Goal: Task Accomplishment & Management: Use online tool/utility

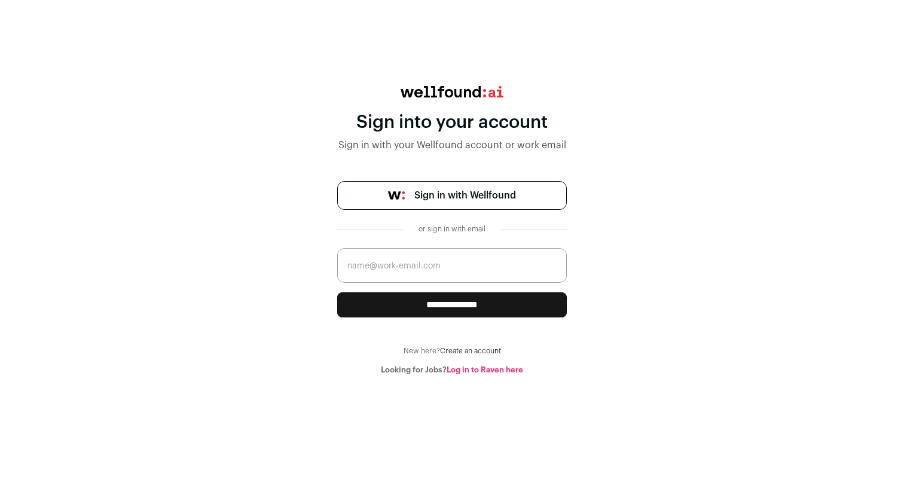
click at [449, 191] on span "Sign in with Wellfound" at bounding box center [465, 195] width 102 height 14
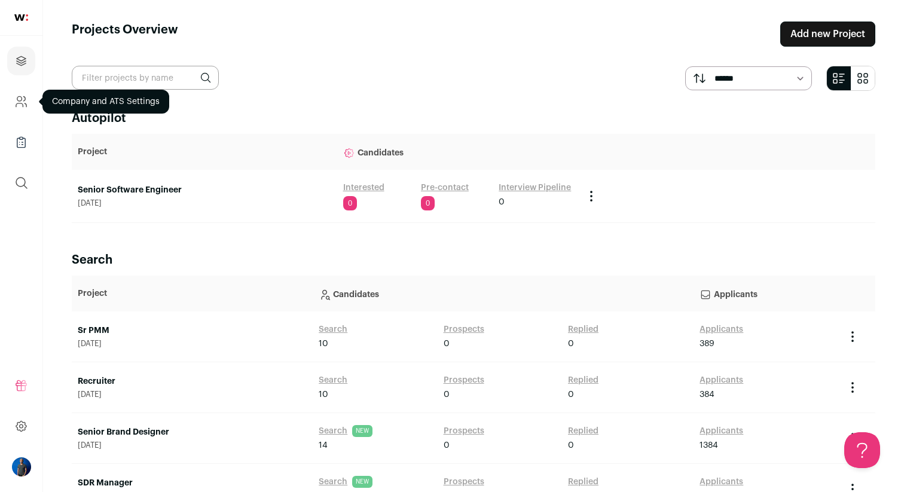
click at [22, 97] on icon "Company and ATS Settings" at bounding box center [19, 98] width 5 height 5
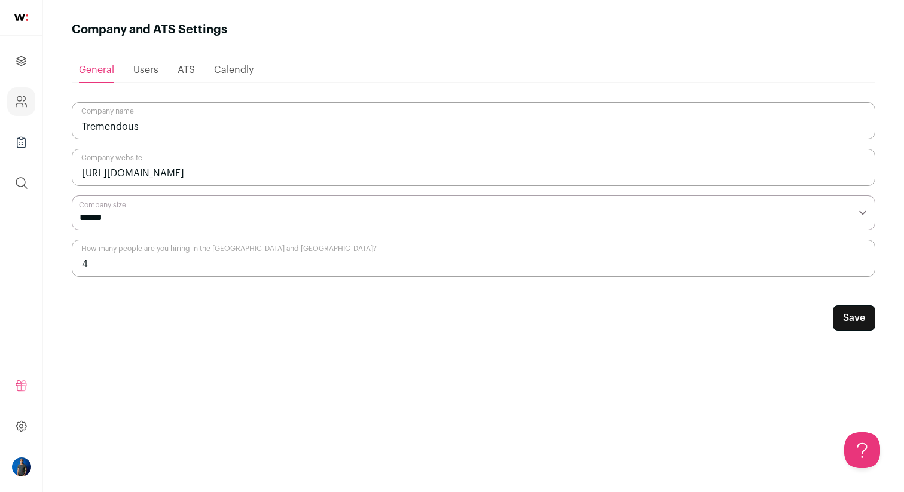
click at [179, 72] on span "ATS" at bounding box center [186, 70] width 17 height 10
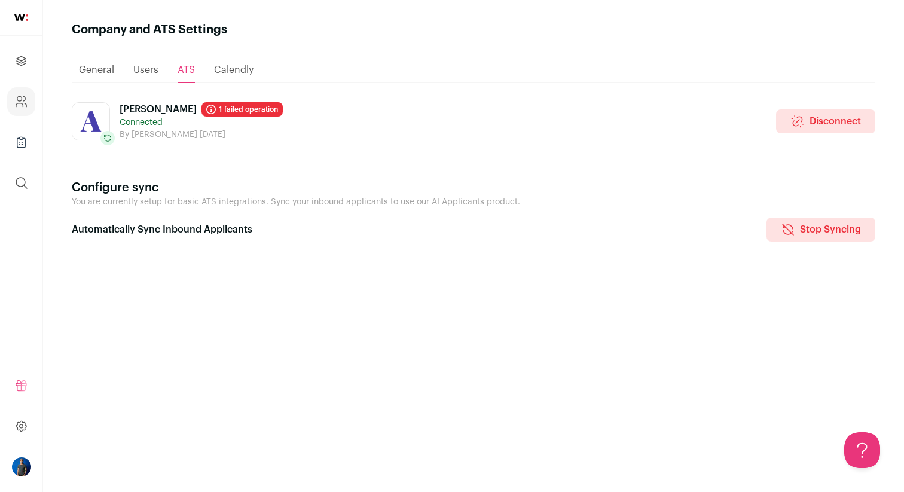
click at [27, 45] on ul "Projects Company and ATS Settings Company Lists (Experimental) Global Search" at bounding box center [21, 122] width 42 height 172
click at [24, 57] on icon "Projects" at bounding box center [21, 60] width 9 height 9
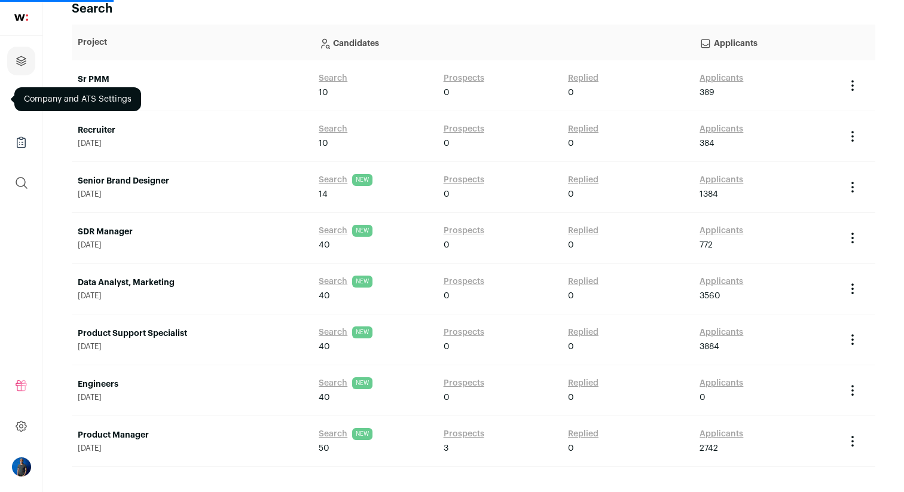
scroll to position [264, 0]
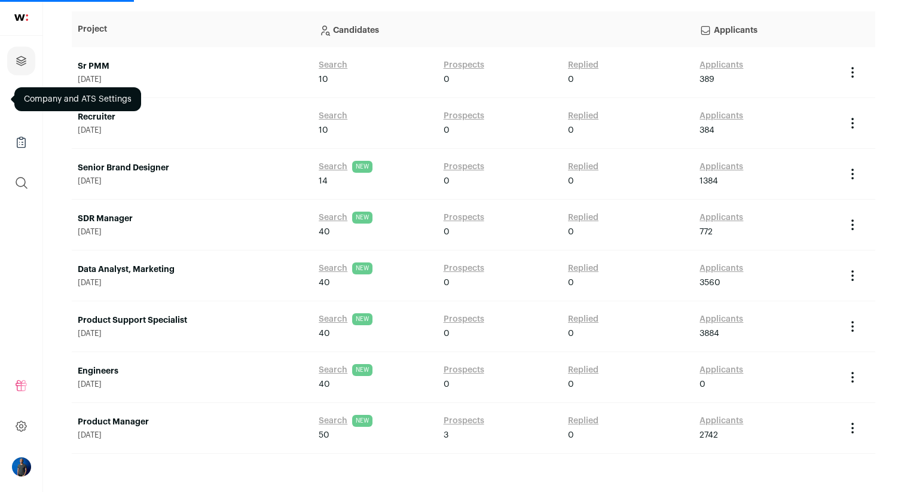
click at [118, 421] on link "Product Manager" at bounding box center [192, 422] width 229 height 12
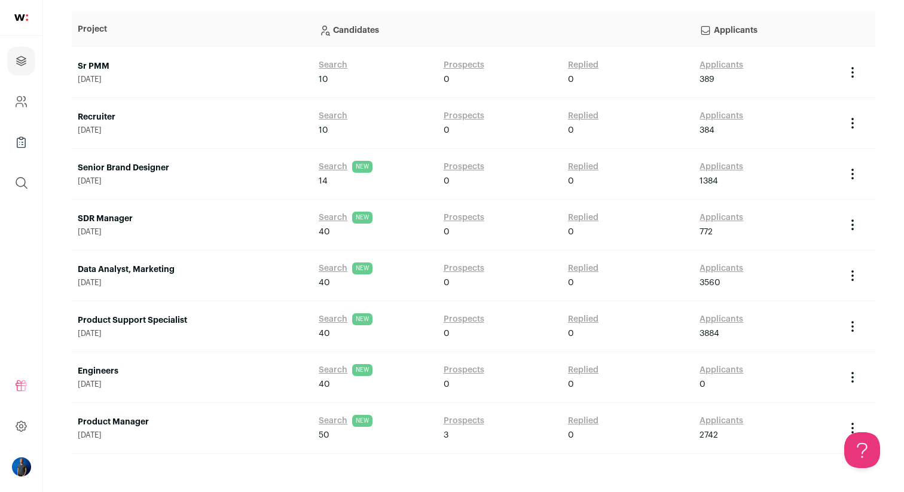
click at [724, 422] on link "Applicants" at bounding box center [721, 421] width 44 height 12
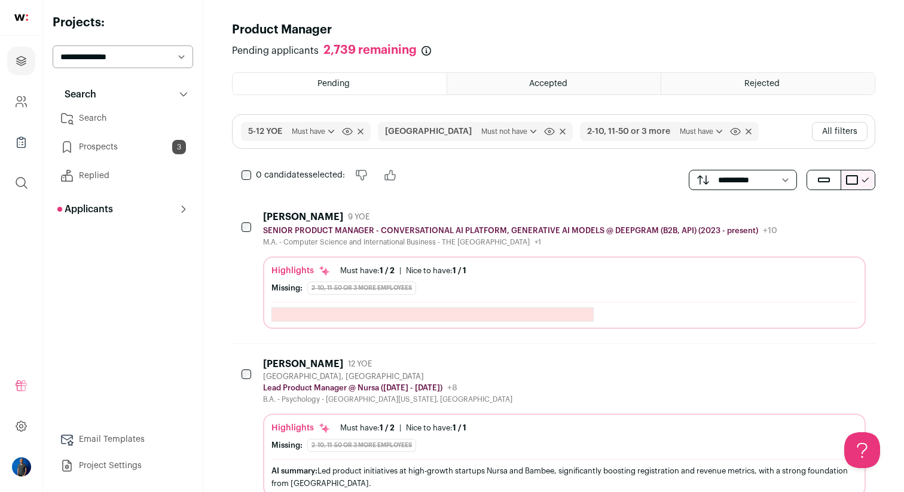
click at [680, 132] on span "Must have" at bounding box center [702, 132] width 45 height 12
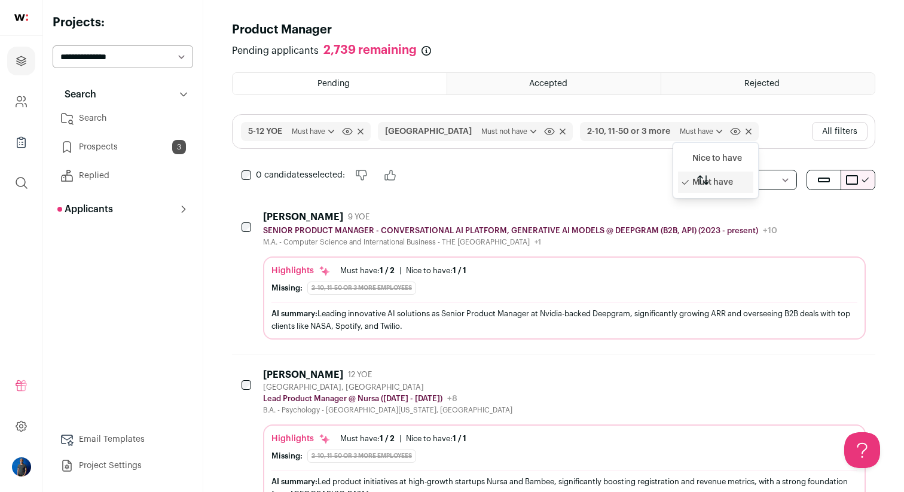
click at [680, 132] on span "Must have" at bounding box center [702, 132] width 45 height 12
click at [835, 133] on button "All filters" at bounding box center [840, 131] width 56 height 19
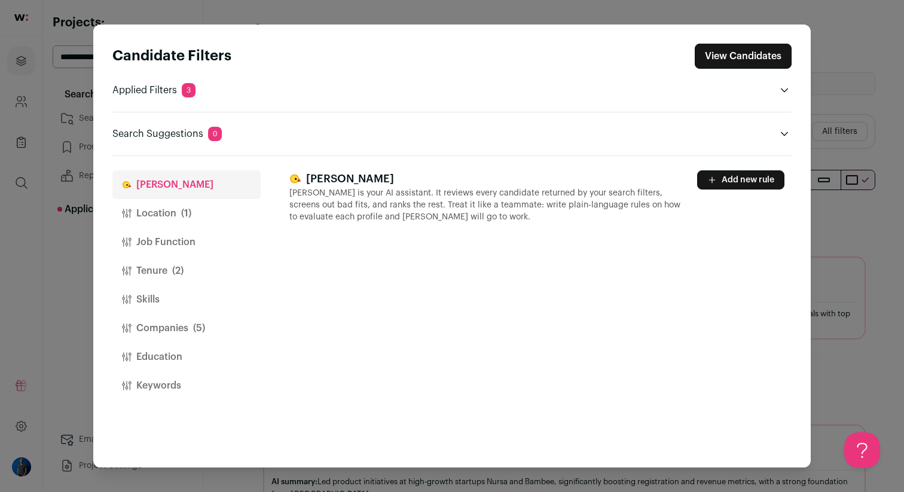
click at [822, 155] on div "Candidate Filters View Candidates Applied Filters 3 Not located in San Francisc…" at bounding box center [452, 246] width 904 height 492
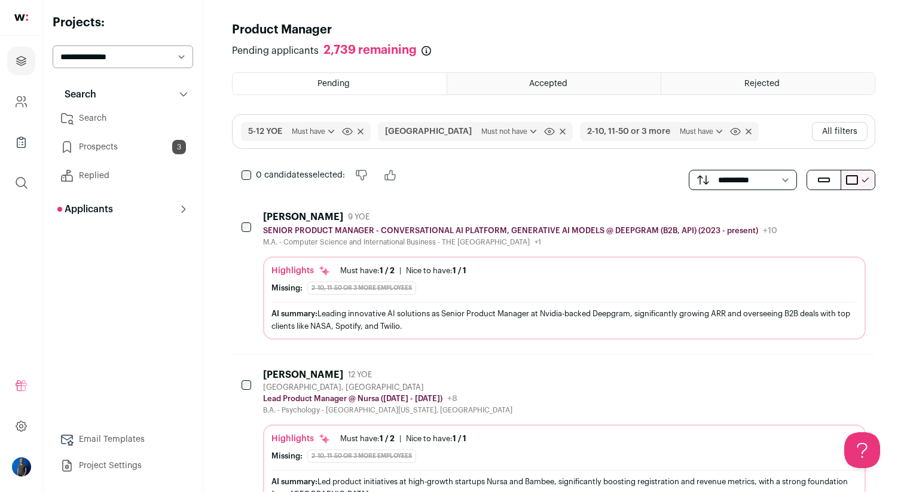
click at [765, 130] on div "5-12 YOE Must have Nice to have Must have Click to disable/enable filter San Fr…" at bounding box center [553, 131] width 643 height 35
click at [826, 178] on span "submit" at bounding box center [824, 180] width 12 height 5
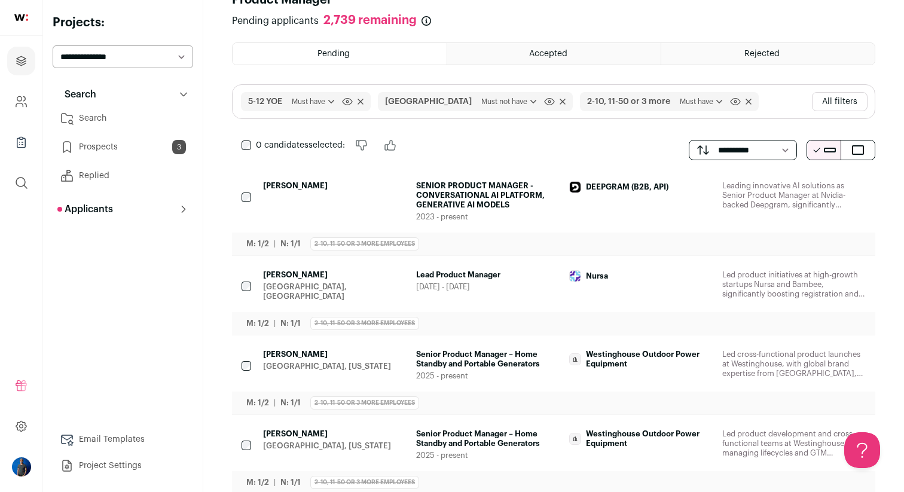
scroll to position [28, 0]
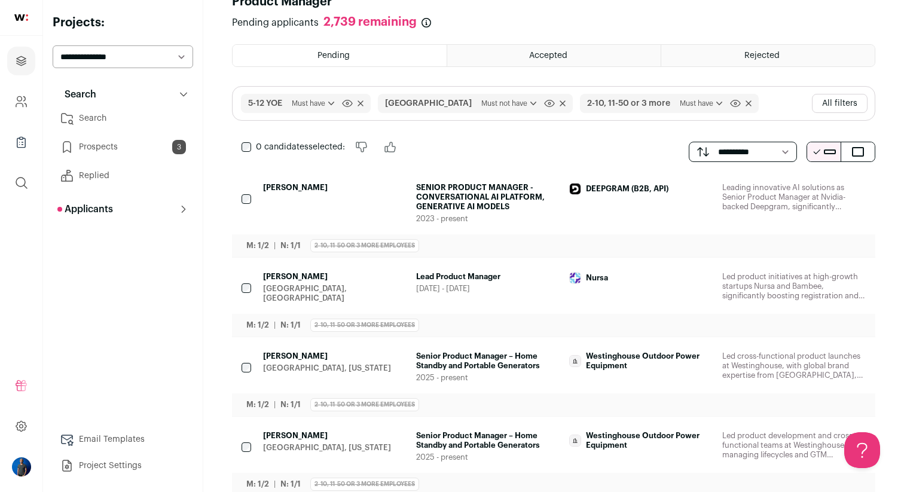
click at [847, 102] on button "All filters" at bounding box center [840, 103] width 56 height 19
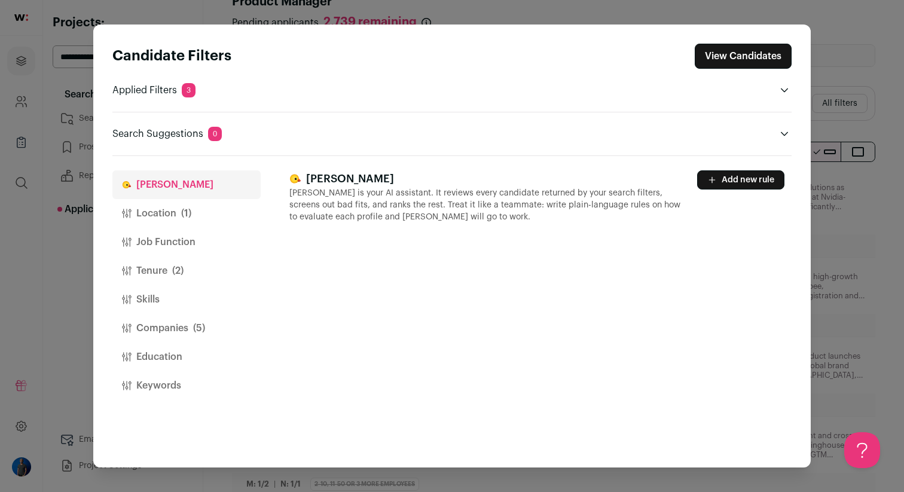
click at [743, 170] on div "Finch Finch is your AI assistant. It reviews every candidate returned by your s…" at bounding box center [540, 311] width 502 height 311
click at [740, 178] on button "Add new rule" at bounding box center [740, 179] width 87 height 19
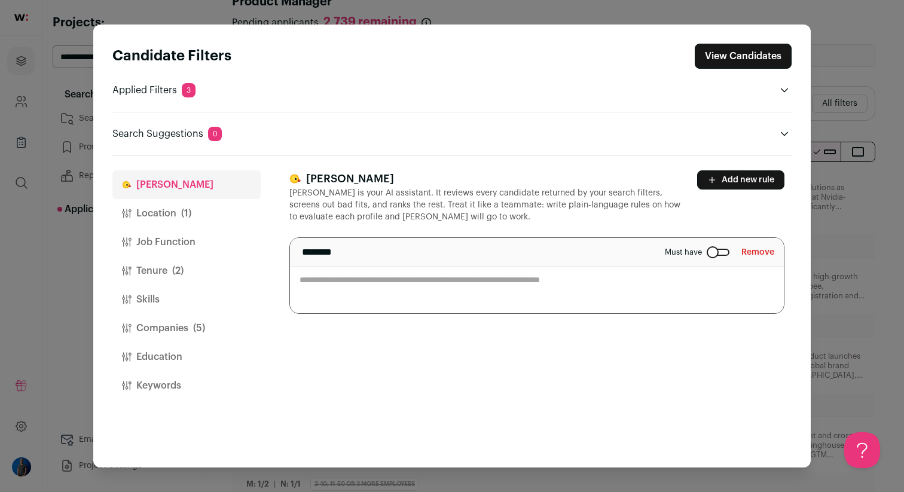
click at [487, 295] on textarea "Close modal via background" at bounding box center [537, 275] width 494 height 75
type textarea "******"
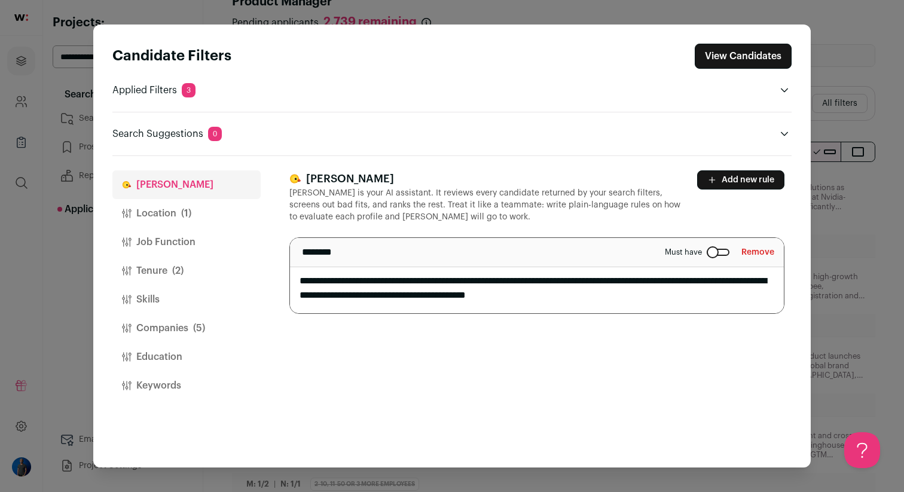
type textarea "**********"
click at [732, 183] on button "Add new rule" at bounding box center [740, 179] width 87 height 19
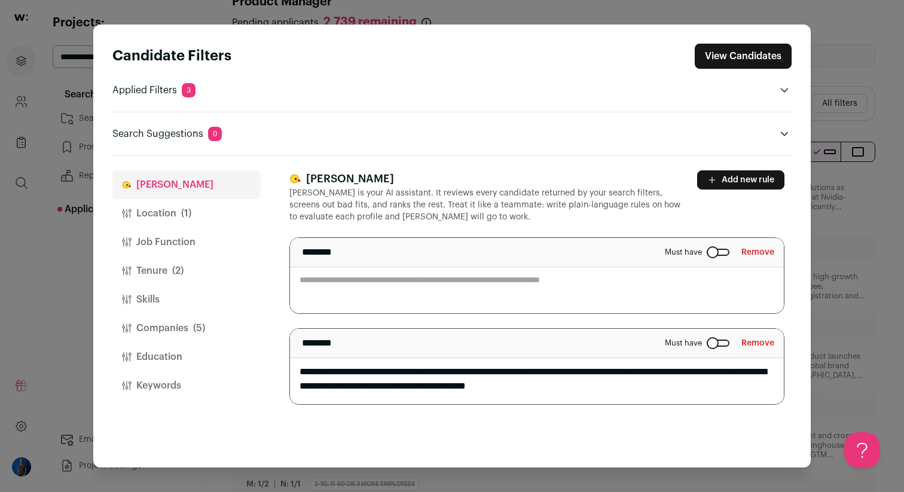
scroll to position [0, 0]
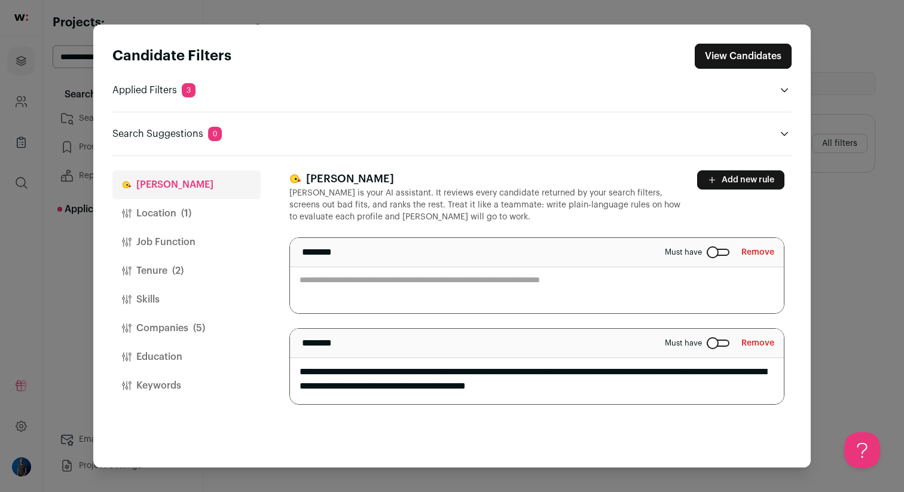
click at [758, 247] on button "Remove" at bounding box center [757, 252] width 33 height 19
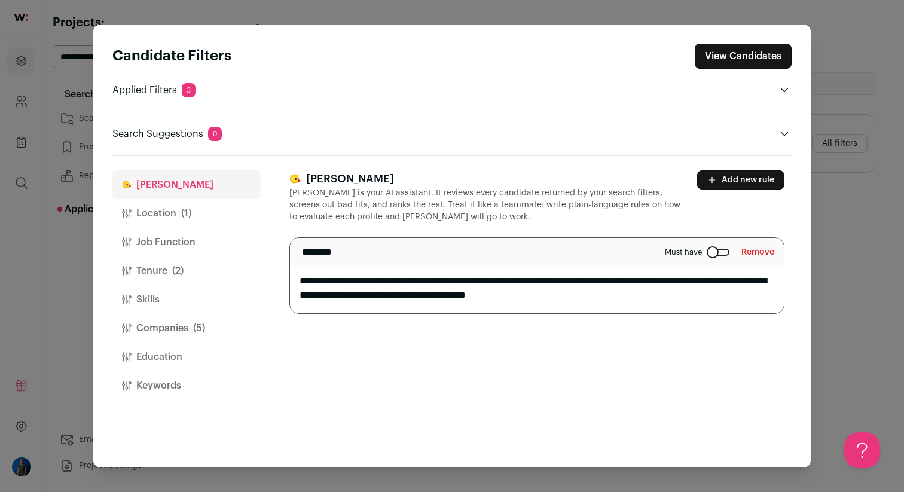
click at [745, 62] on button "View Candidates" at bounding box center [742, 56] width 97 height 25
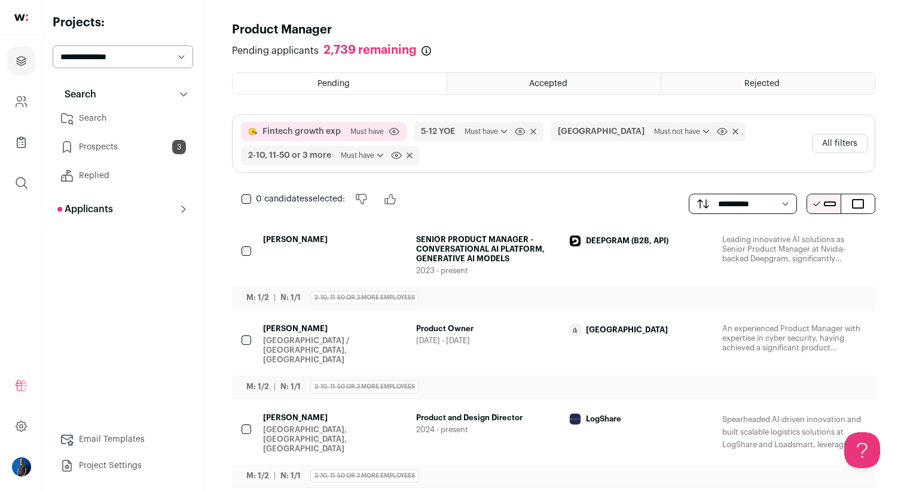
scroll to position [7, 0]
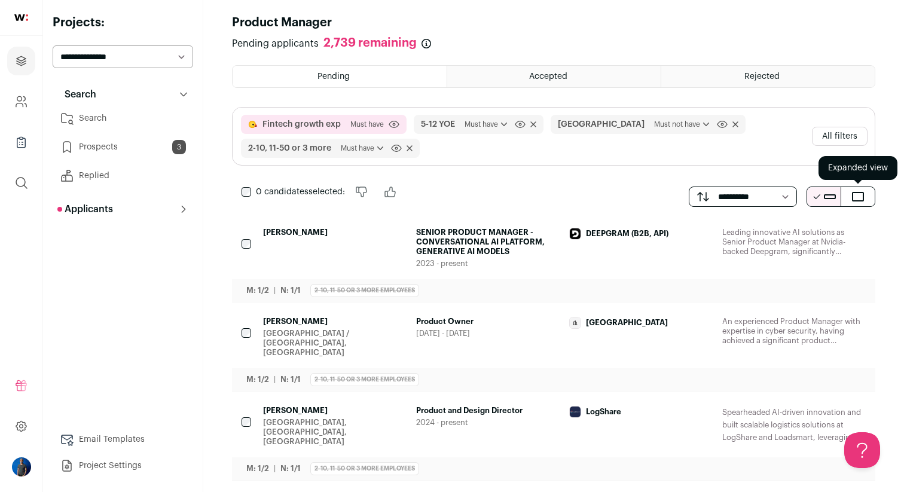
click at [864, 200] on button "submit" at bounding box center [857, 196] width 33 height 19
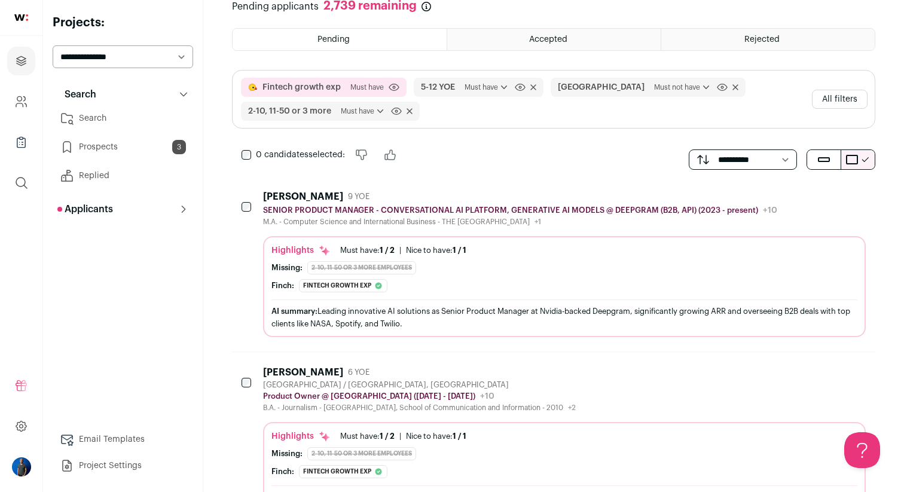
scroll to position [0, 0]
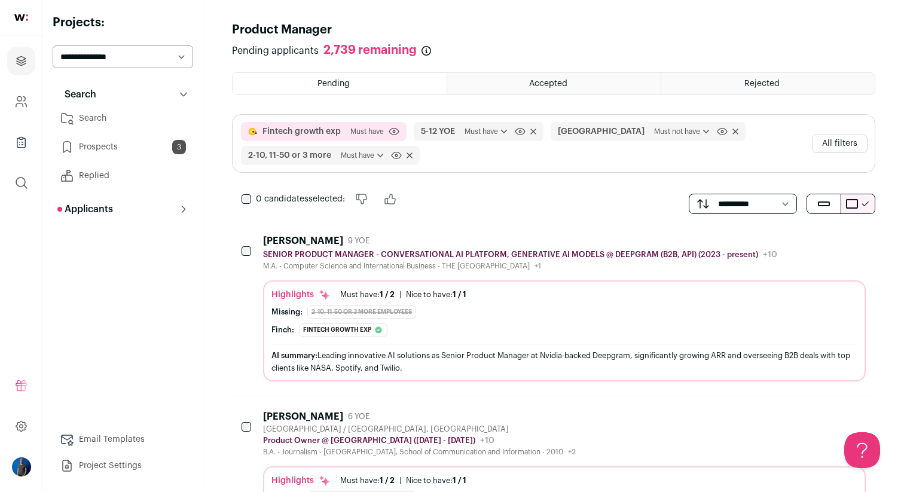
click at [841, 137] on button "All filters" at bounding box center [840, 143] width 56 height 19
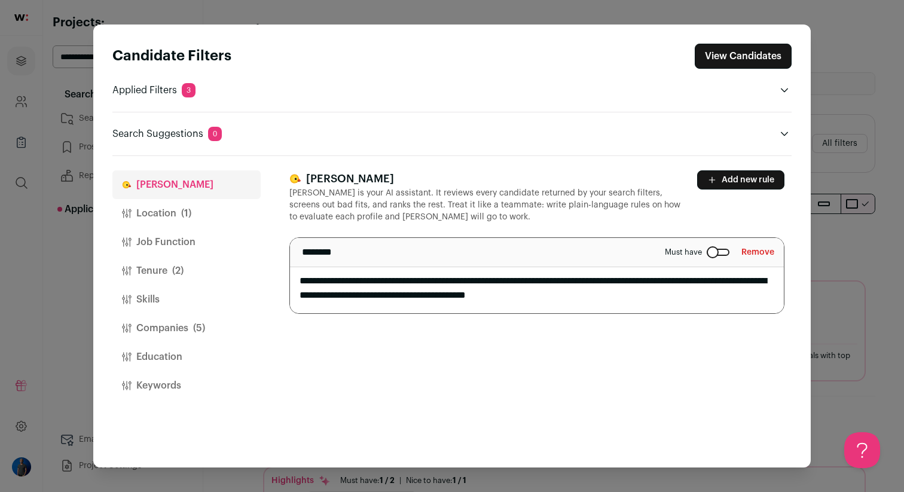
click at [167, 337] on button "Companies (5)" at bounding box center [186, 328] width 148 height 29
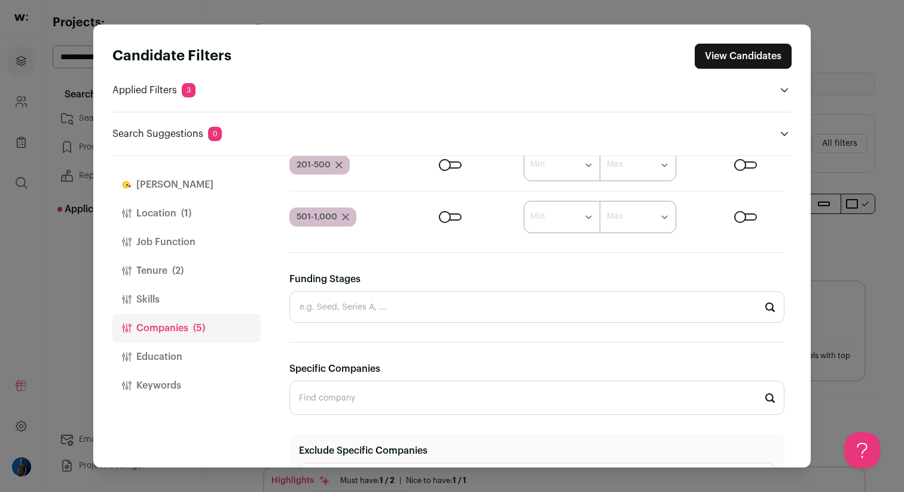
scroll to position [630, 0]
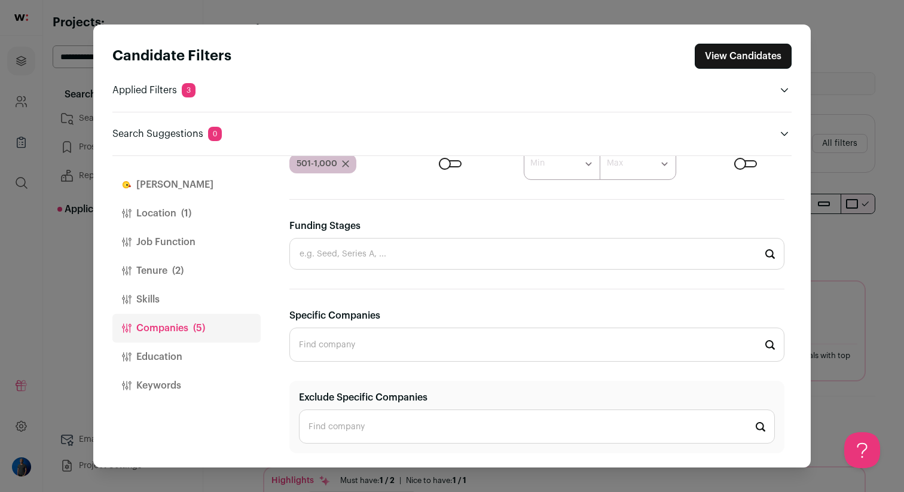
click at [449, 254] on input "Funding Stages" at bounding box center [536, 254] width 495 height 32
click at [539, 219] on div "Funding Stages Pre-seed Seed Series A Series B Series C Series D Series E Serie…" at bounding box center [536, 244] width 495 height 51
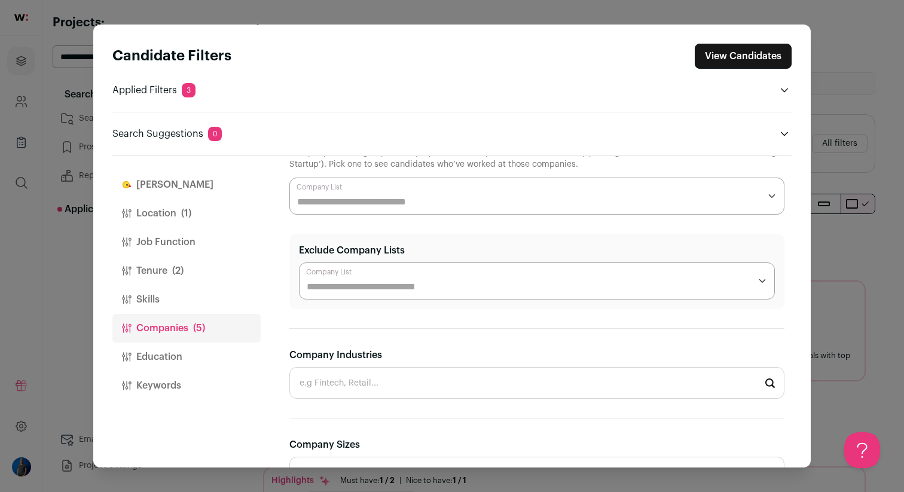
scroll to position [0, 0]
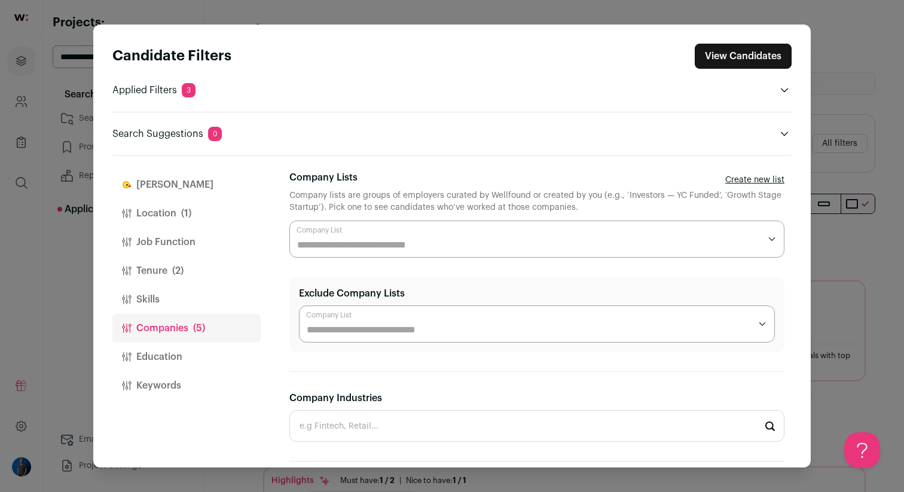
click at [331, 238] on input "Company Lists" at bounding box center [528, 245] width 463 height 14
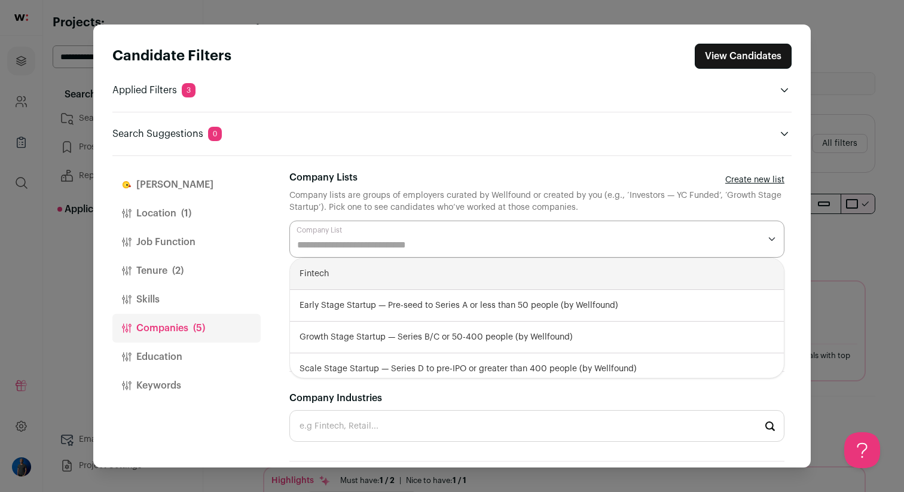
click at [507, 276] on div "Fintech" at bounding box center [537, 274] width 494 height 32
select select "****"
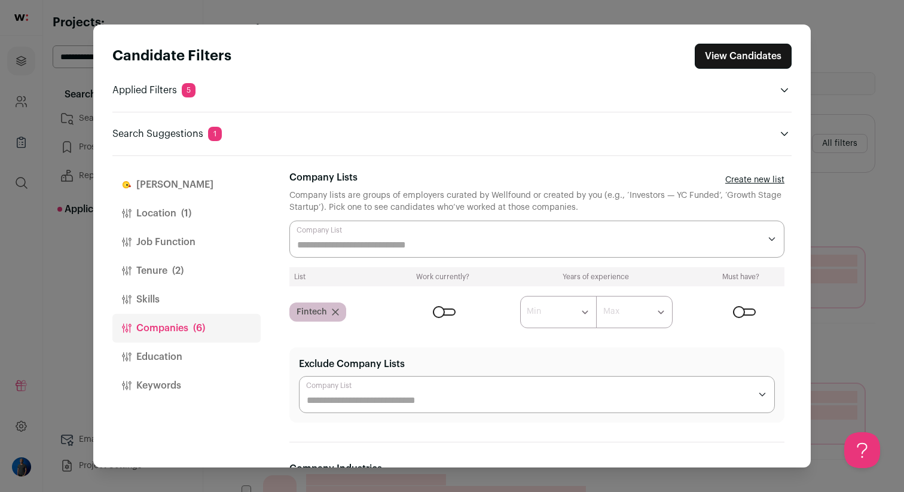
click at [577, 182] on div "Company Lists Create new list" at bounding box center [536, 179] width 495 height 19
click at [746, 311] on div "Close modal via background" at bounding box center [744, 311] width 23 height 7
click at [867, 41] on div "Candidate Filters View Candidates Applied Filters 5 Fintech growth exp Must hav…" at bounding box center [452, 246] width 904 height 492
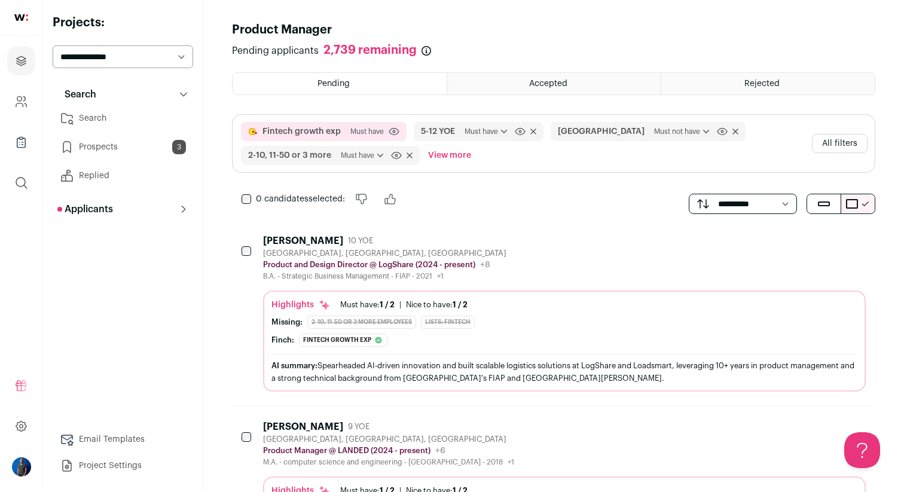
click at [323, 128] on button "Fintech growth exp" at bounding box center [301, 132] width 78 height 12
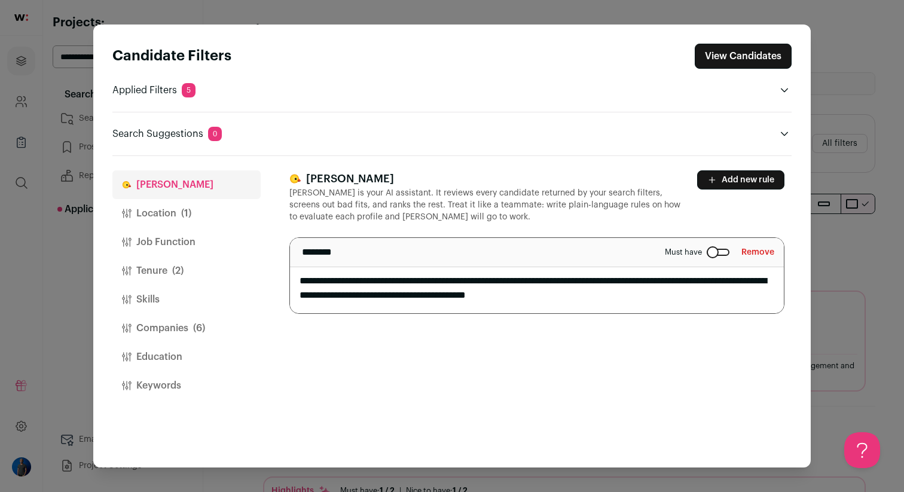
click at [639, 299] on textarea "**********" at bounding box center [537, 275] width 494 height 75
click at [750, 188] on button "Add new rule" at bounding box center [740, 179] width 87 height 19
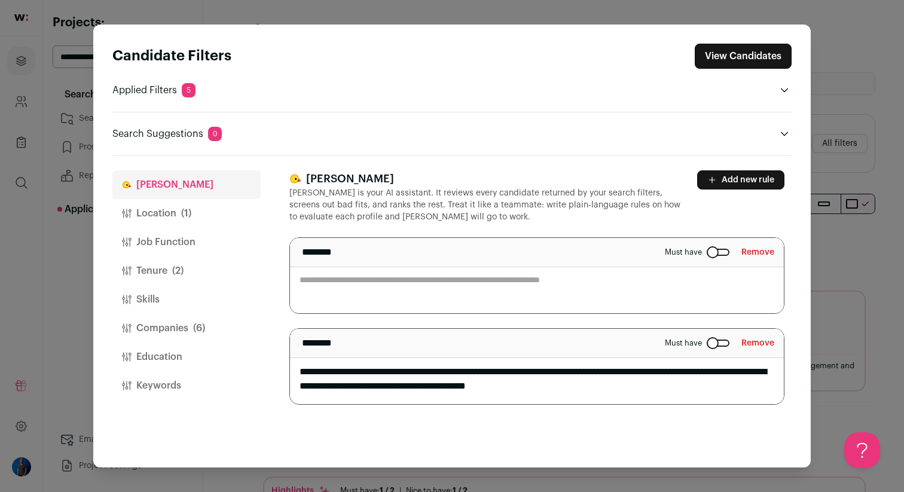
click at [419, 296] on textarea "Close modal via background" at bounding box center [537, 275] width 494 height 75
type textarea "*"
type textarea "**********"
click at [720, 55] on button "View Candidates" at bounding box center [742, 56] width 97 height 25
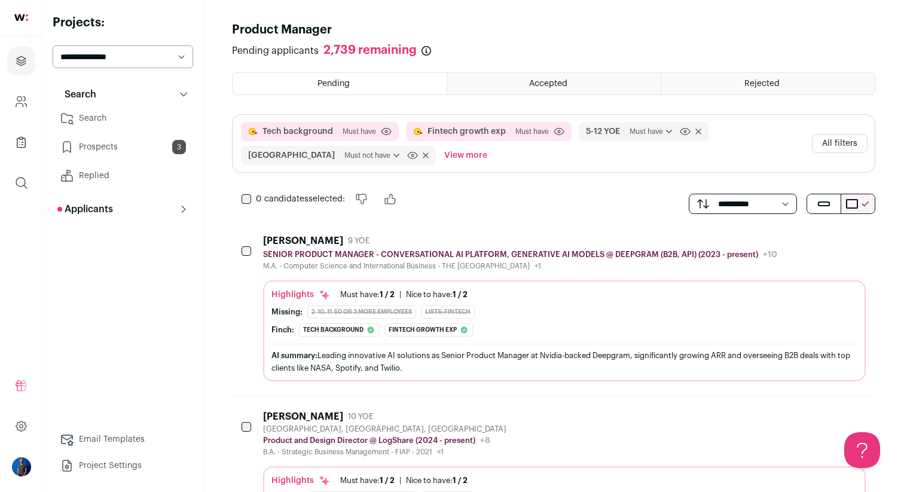
click at [795, 36] on header "Product Manager" at bounding box center [553, 30] width 643 height 17
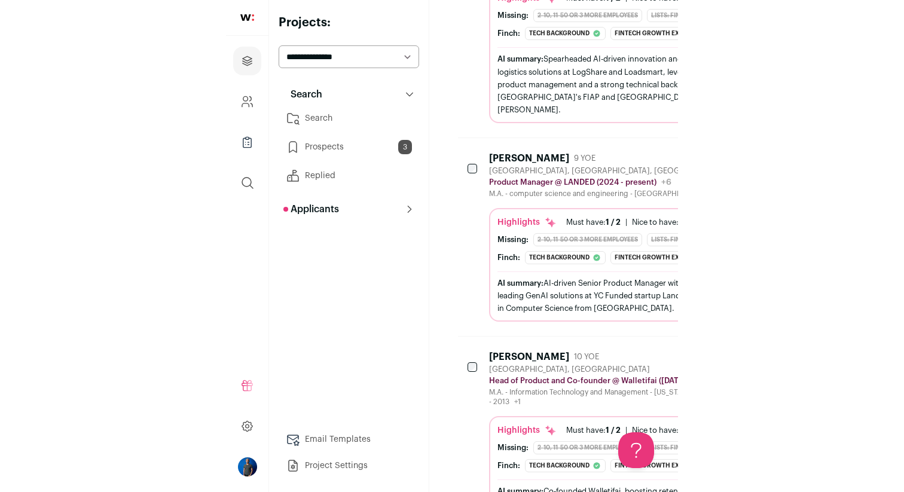
scroll to position [500, 0]
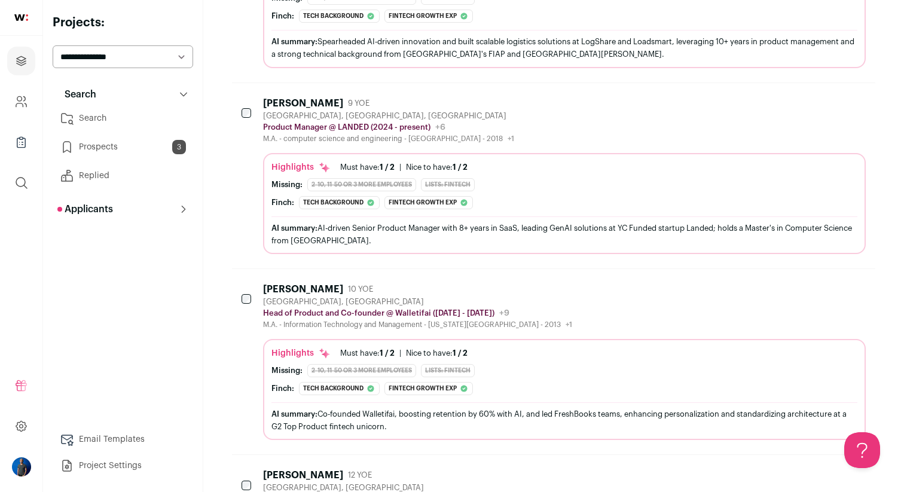
click at [290, 102] on div "Yatharth Bhalla" at bounding box center [303, 103] width 80 height 12
click at [286, 286] on div "Roya Kachooei" at bounding box center [303, 289] width 80 height 12
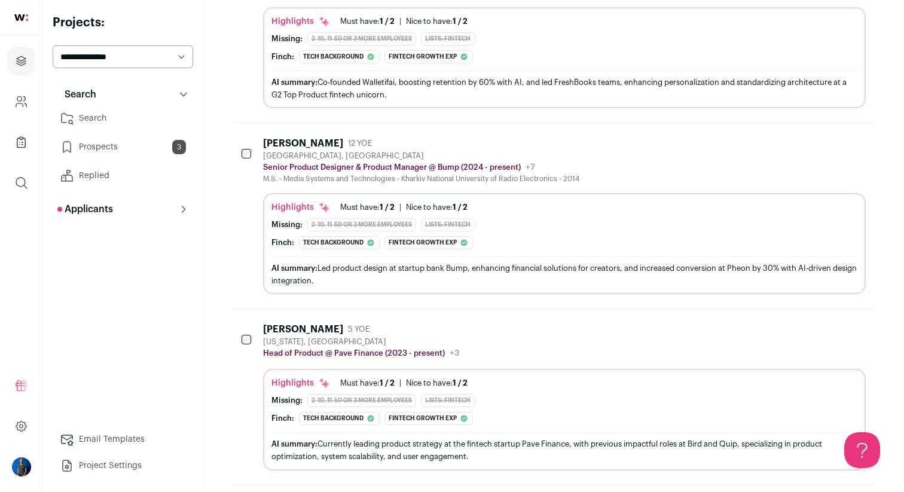
scroll to position [891, 0]
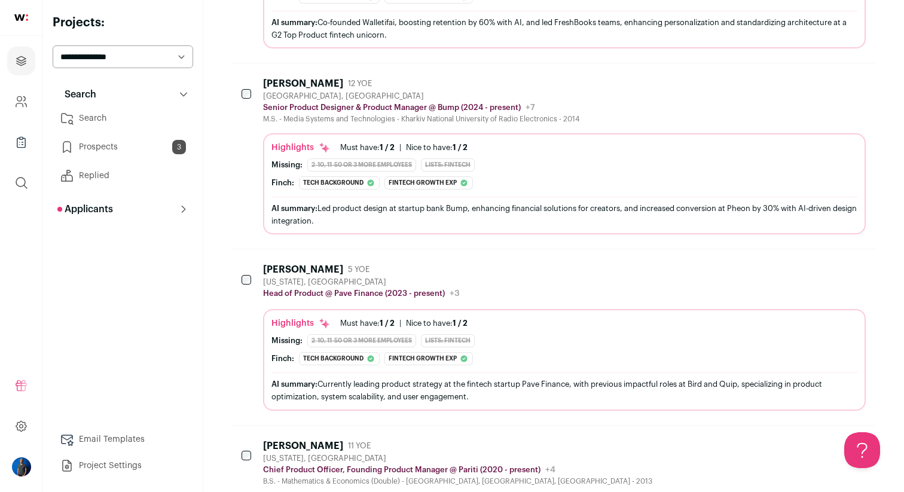
click at [280, 268] on div "Alison Zhang" at bounding box center [303, 270] width 80 height 12
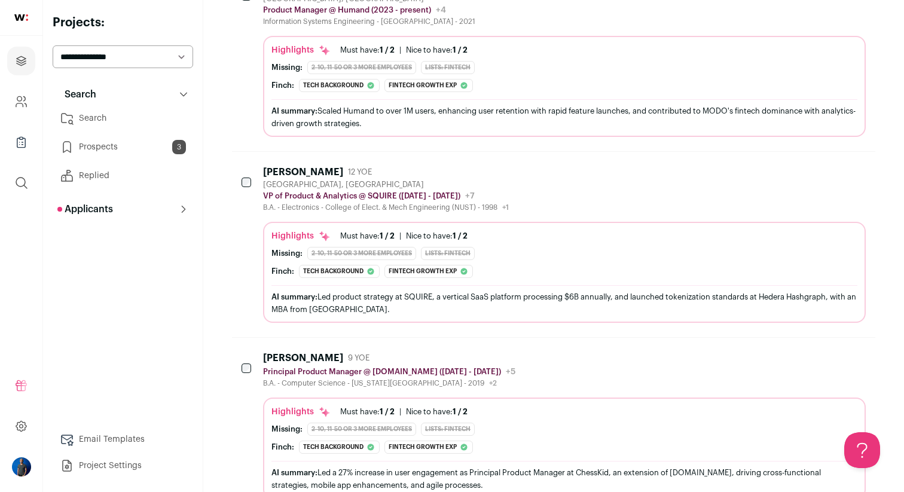
scroll to position [1617, 0]
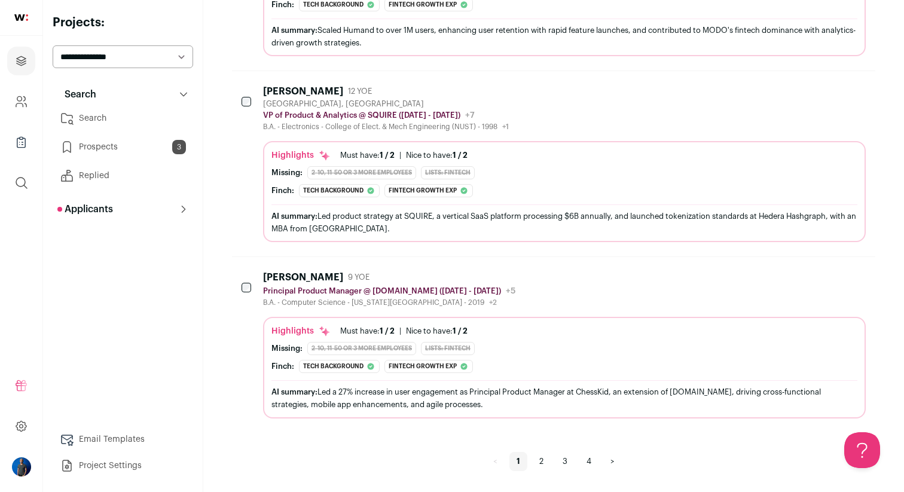
click at [540, 460] on link "2" at bounding box center [541, 461] width 19 height 19
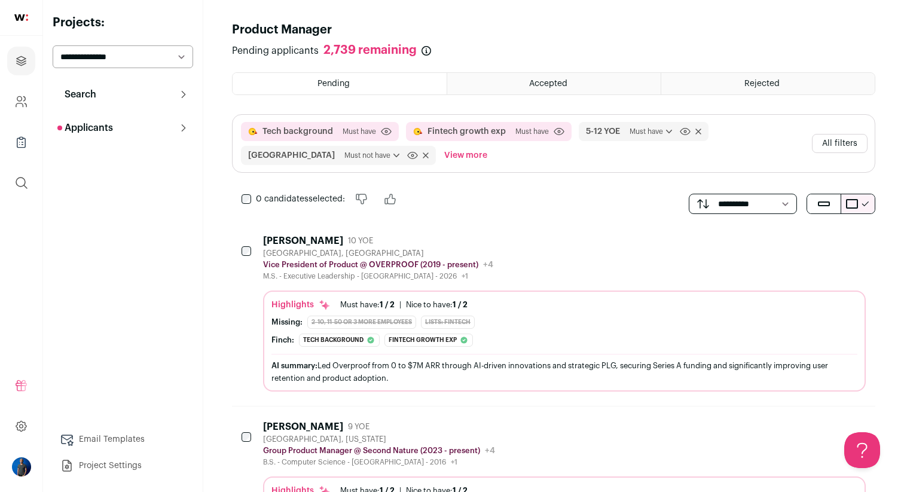
click at [488, 137] on button "Fintech growth exp" at bounding box center [466, 132] width 78 height 12
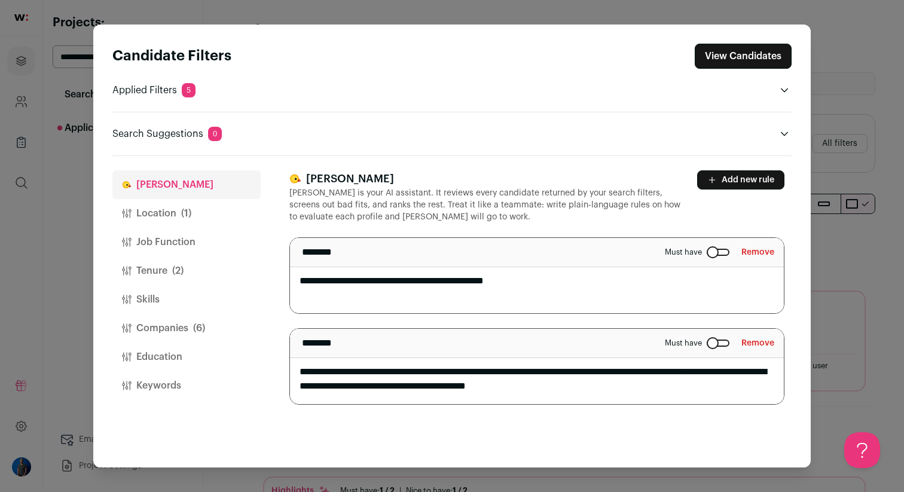
click at [591, 371] on textarea "**********" at bounding box center [537, 366] width 494 height 75
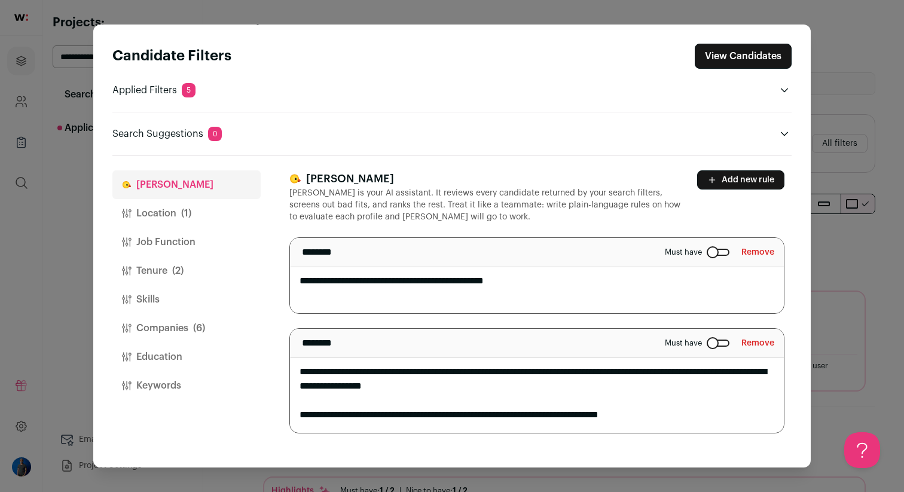
click at [482, 415] on textarea "**********" at bounding box center [537, 381] width 494 height 104
type textarea "**********"
click at [741, 60] on button "View Candidates" at bounding box center [742, 56] width 97 height 25
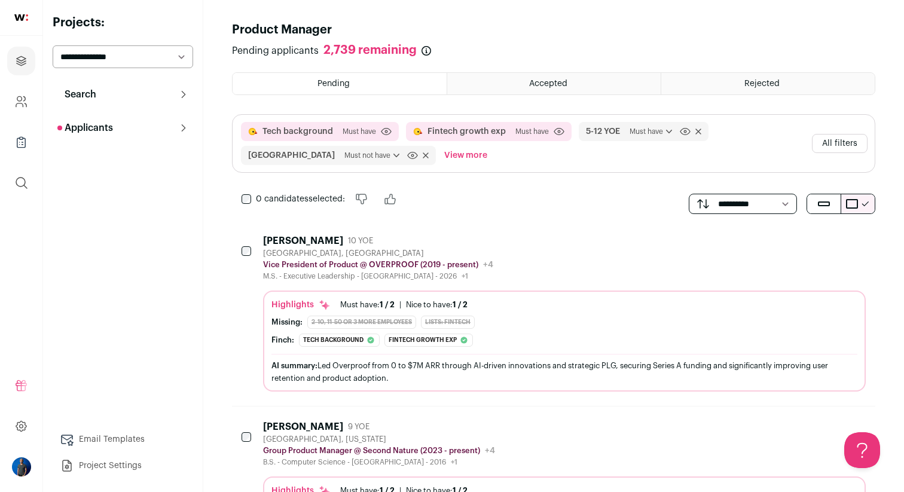
click at [486, 126] on button "Fintech growth exp" at bounding box center [466, 132] width 78 height 12
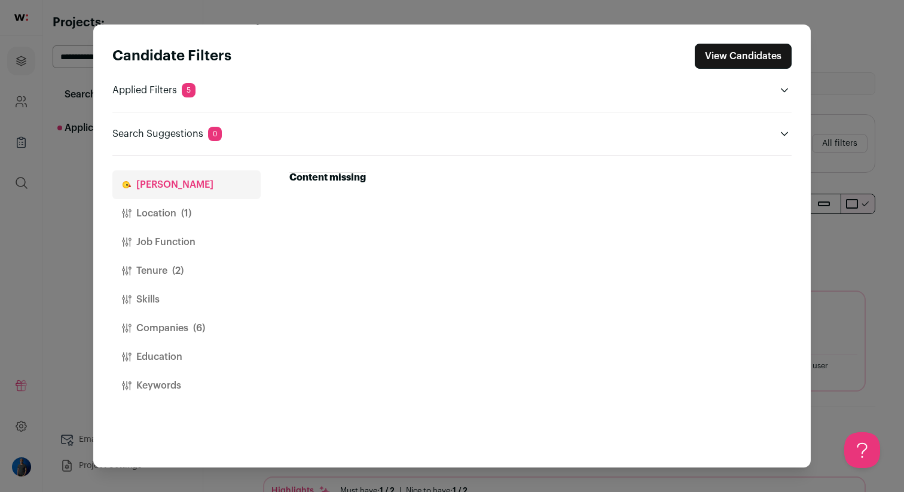
click at [876, 111] on div "Candidate Filters View Candidates Applied Filters 5 Fintech growth exp Must hav…" at bounding box center [452, 246] width 904 height 492
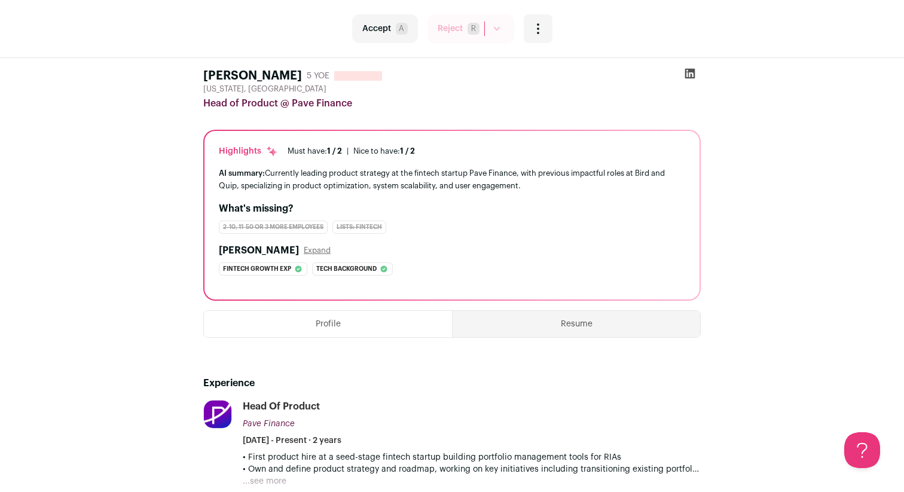
click at [688, 71] on icon at bounding box center [690, 74] width 10 height 10
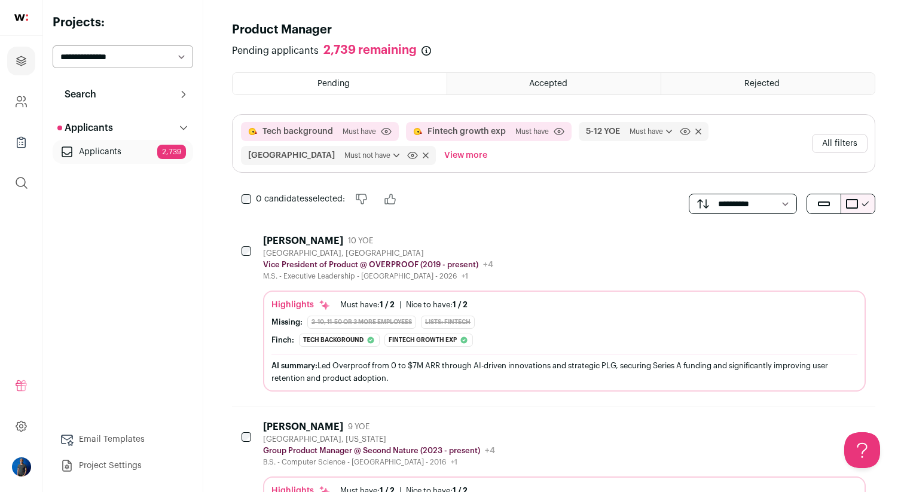
click at [497, 136] on button "Fintech growth exp" at bounding box center [466, 132] width 78 height 12
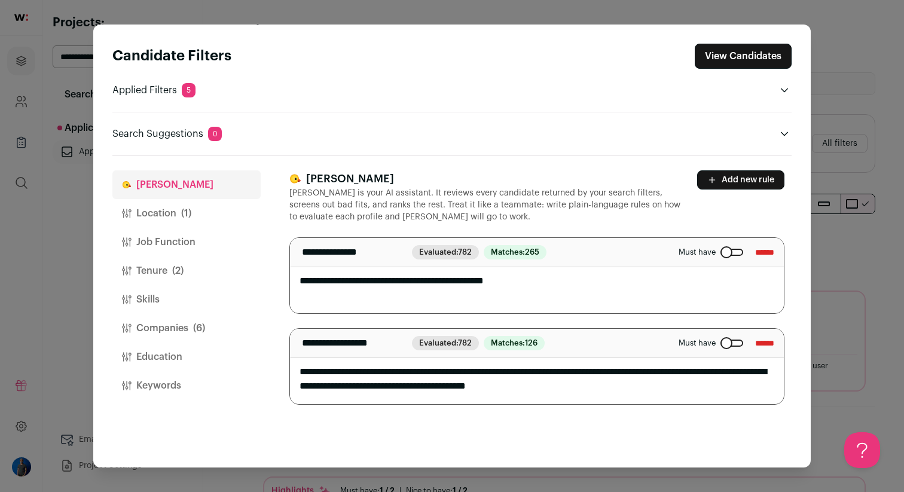
click at [591, 372] on textarea "**********" at bounding box center [537, 366] width 494 height 75
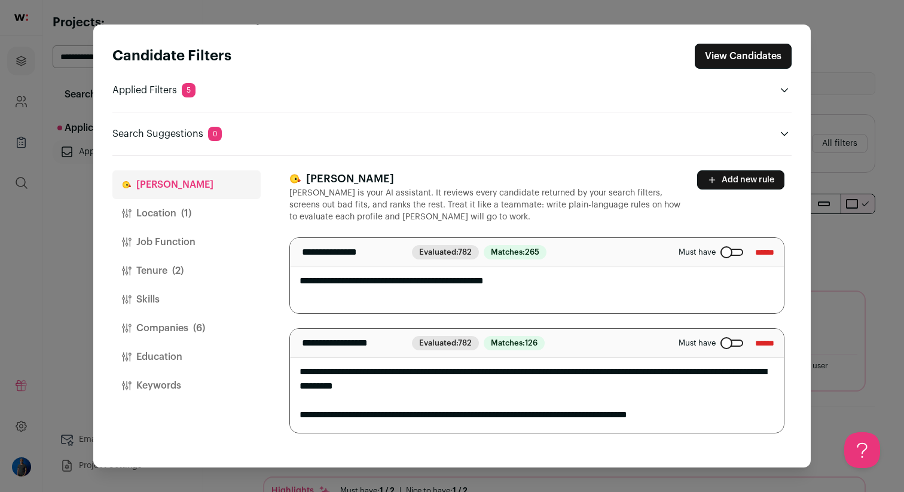
type textarea "**********"
click at [758, 52] on button "View Candidates" at bounding box center [742, 56] width 97 height 25
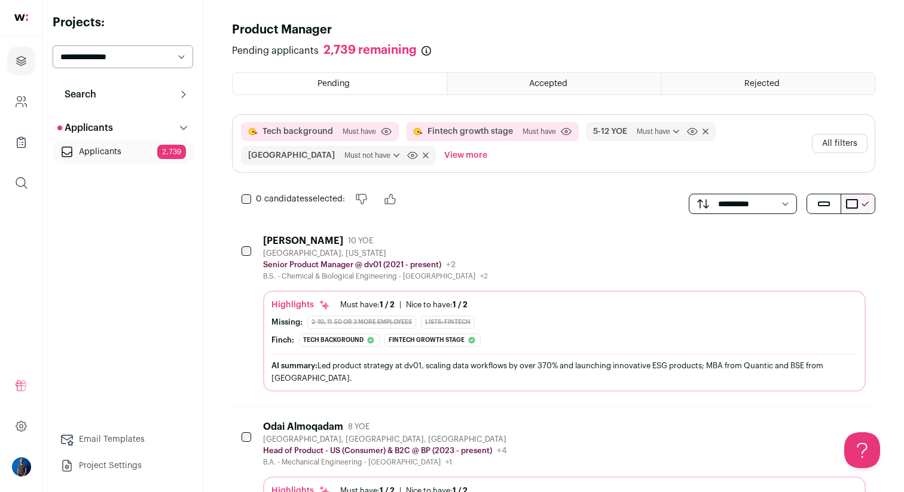
click at [305, 235] on div "Ariel Kunkel" at bounding box center [303, 241] width 80 height 12
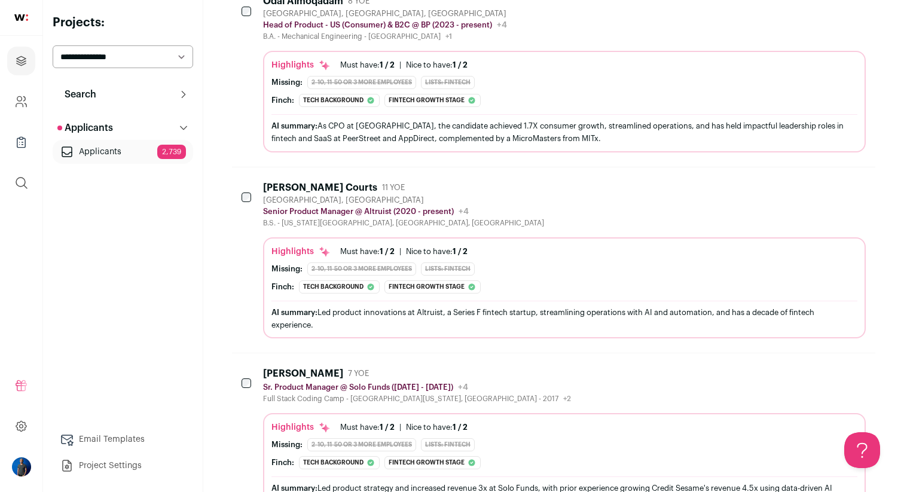
scroll to position [484, 0]
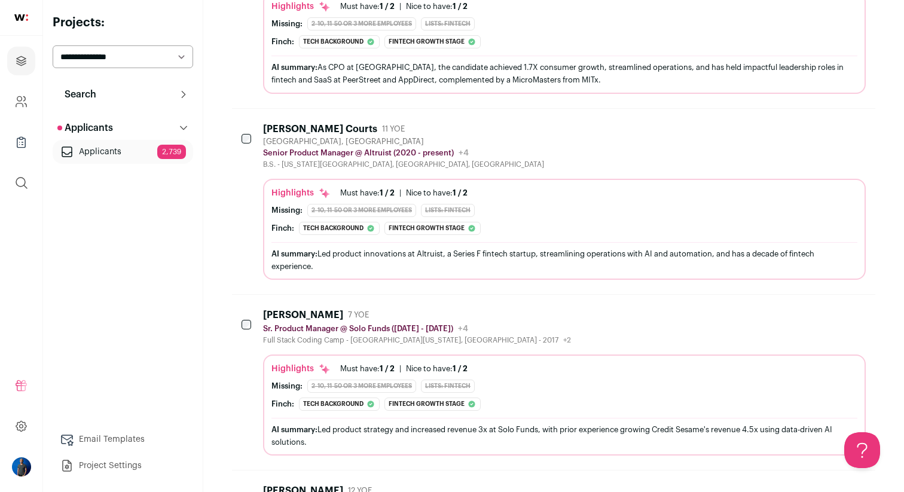
click at [290, 129] on div "Benjamin Courts" at bounding box center [320, 129] width 114 height 12
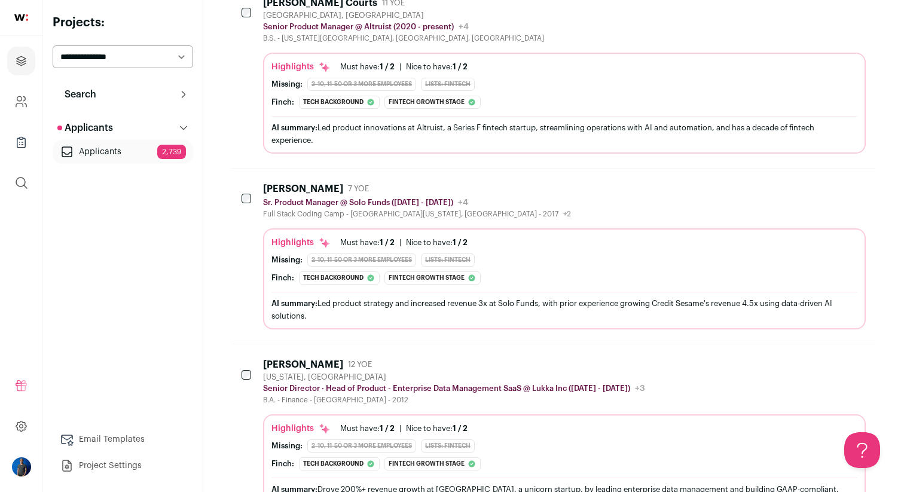
scroll to position [611, 0]
click at [301, 189] on div "Danian Mahdavi" at bounding box center [303, 188] width 80 height 12
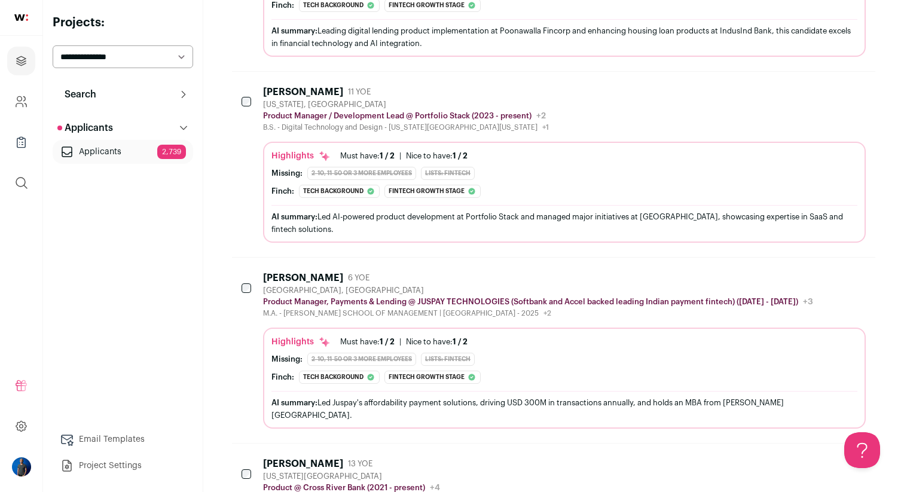
scroll to position [1485, 0]
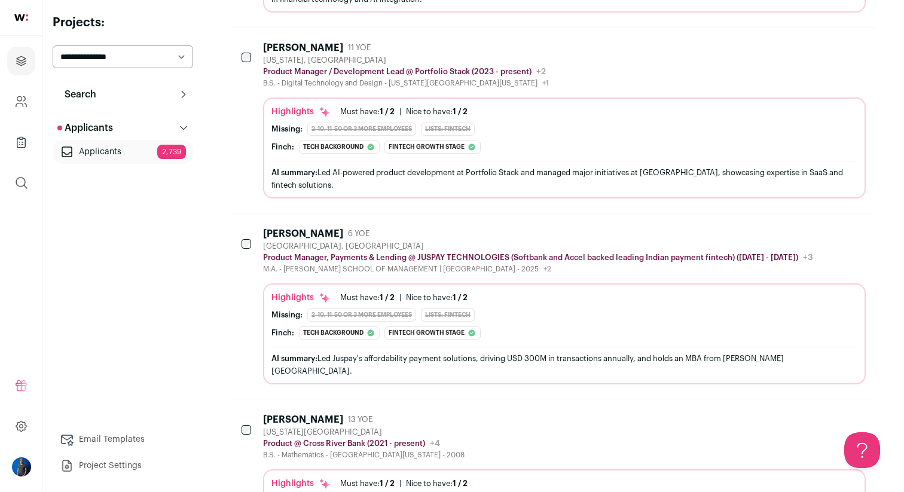
click at [287, 46] on div "Brandon Scott" at bounding box center [303, 48] width 80 height 12
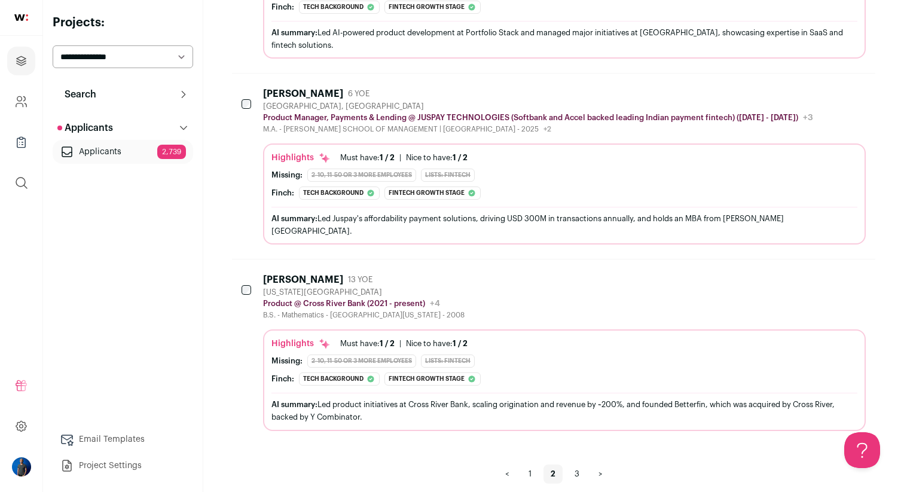
click at [285, 274] on div "Eric Griego" at bounding box center [303, 280] width 80 height 12
click at [576, 464] on link "3" at bounding box center [576, 473] width 19 height 19
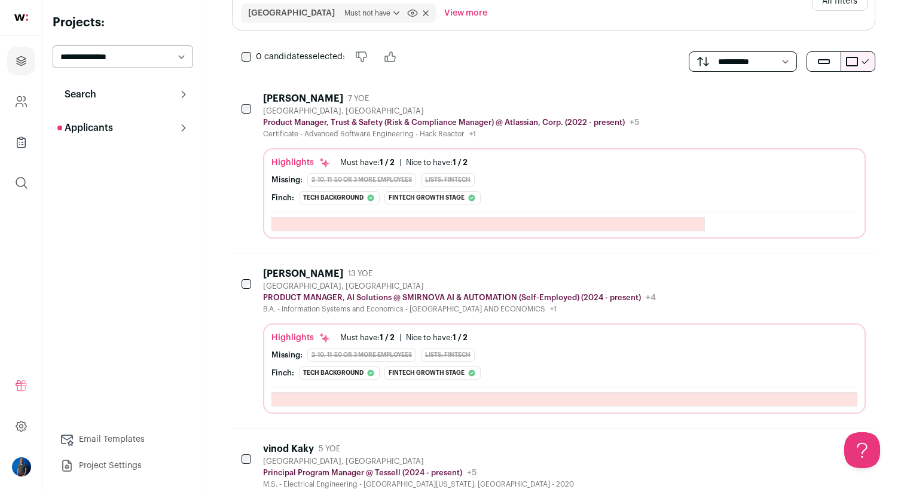
scroll to position [158, 0]
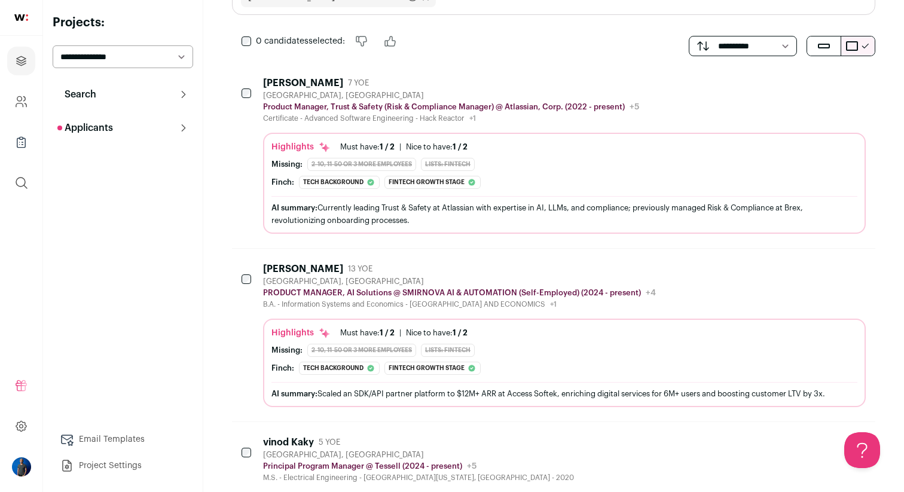
click at [103, 466] on link "Project Settings" at bounding box center [123, 466] width 140 height 24
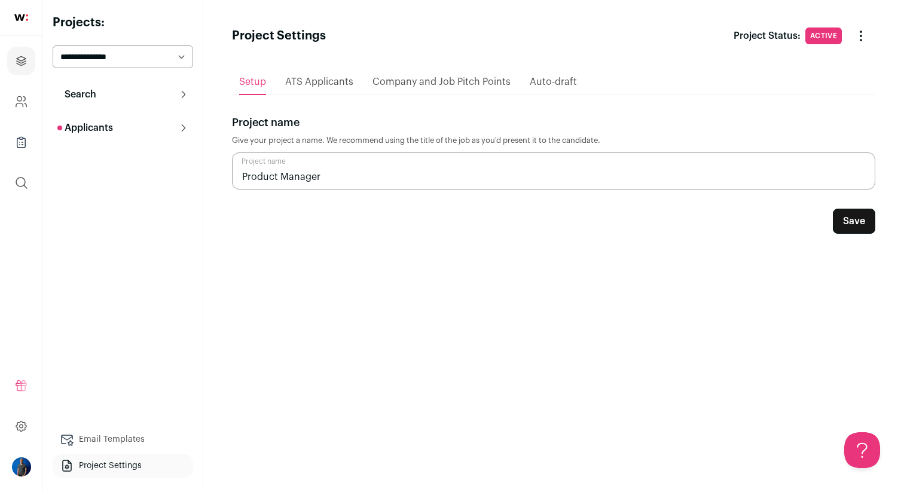
click at [103, 469] on link "Project Settings" at bounding box center [123, 466] width 140 height 24
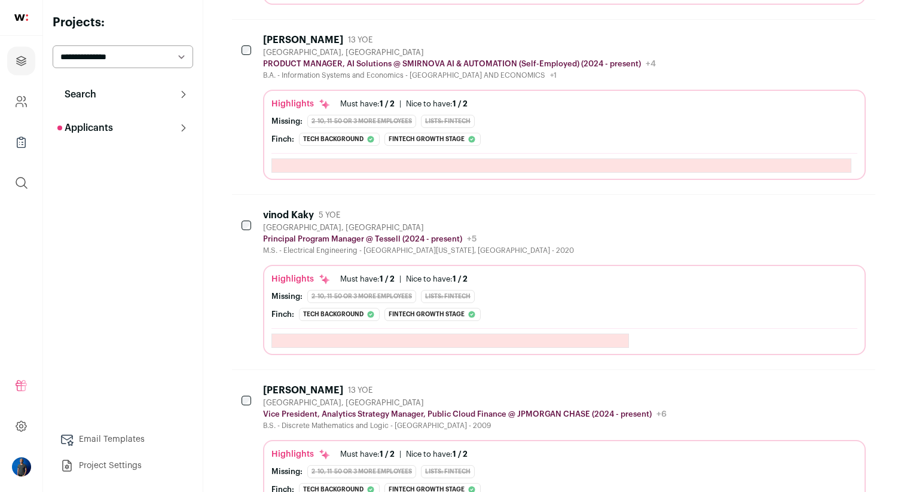
scroll to position [470, 0]
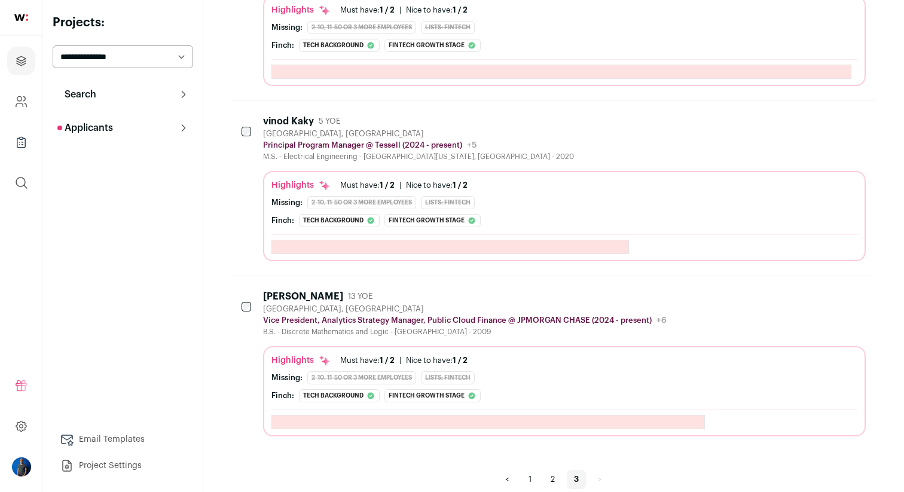
click at [299, 120] on div "vinod Kaky" at bounding box center [288, 121] width 51 height 12
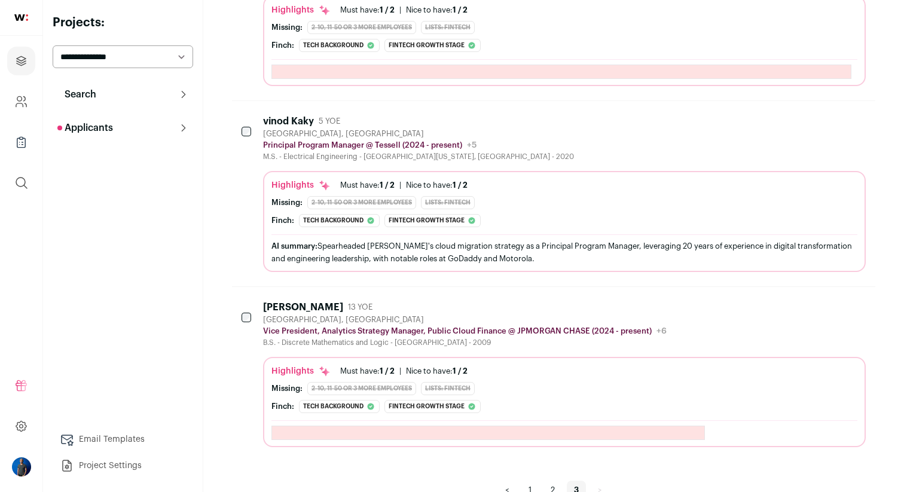
scroll to position [499, 0]
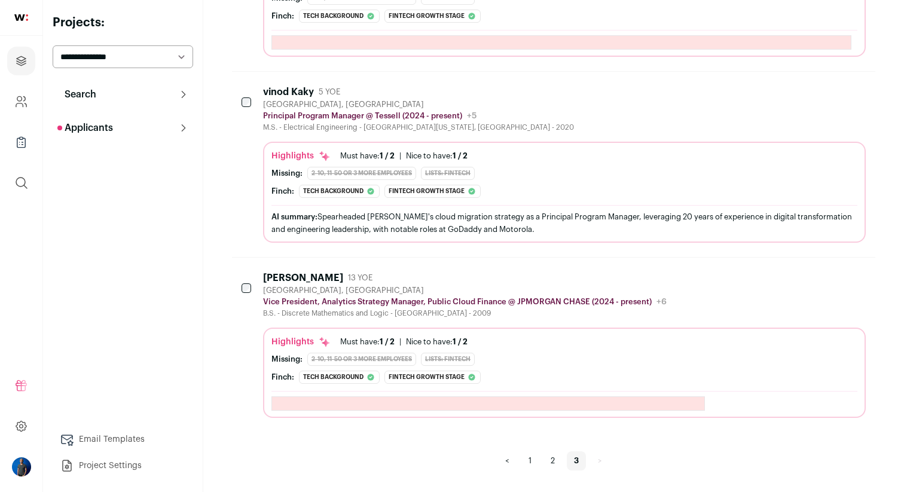
click at [531, 463] on link "1" at bounding box center [529, 460] width 17 height 19
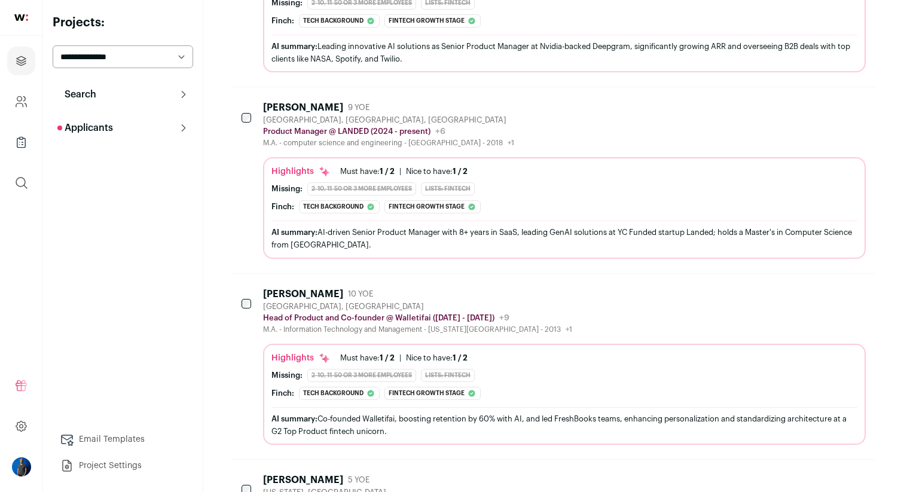
scroll to position [326, 0]
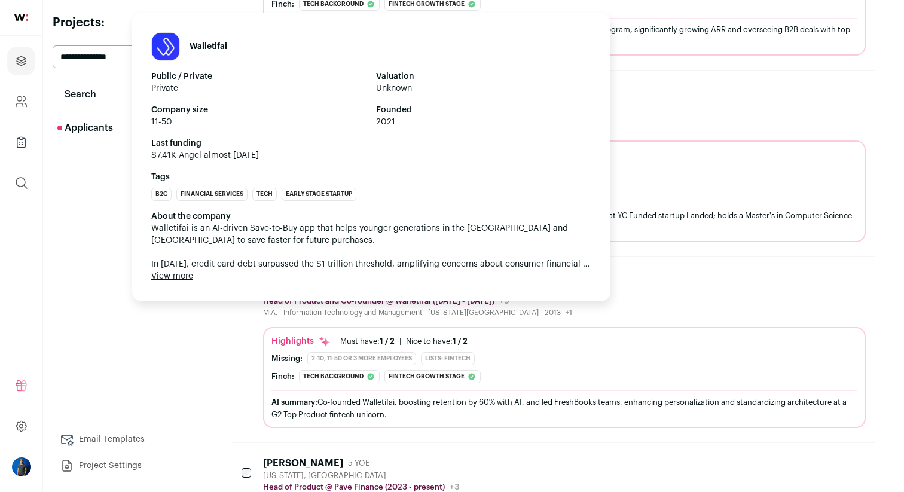
click at [300, 291] on div "Walletifai Public / Private Private Valuation Unknown Company size 11-50 Founde…" at bounding box center [371, 157] width 478 height 288
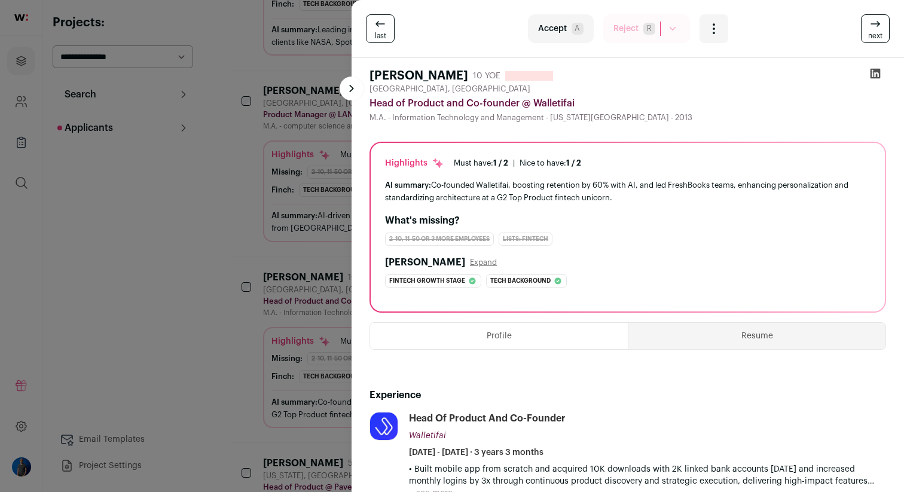
scroll to position [0, 0]
click at [877, 69] on icon at bounding box center [875, 74] width 10 height 10
click at [243, 69] on div "last Accept A Reject R You need to set default rejection reason in Project Sett…" at bounding box center [452, 246] width 904 height 492
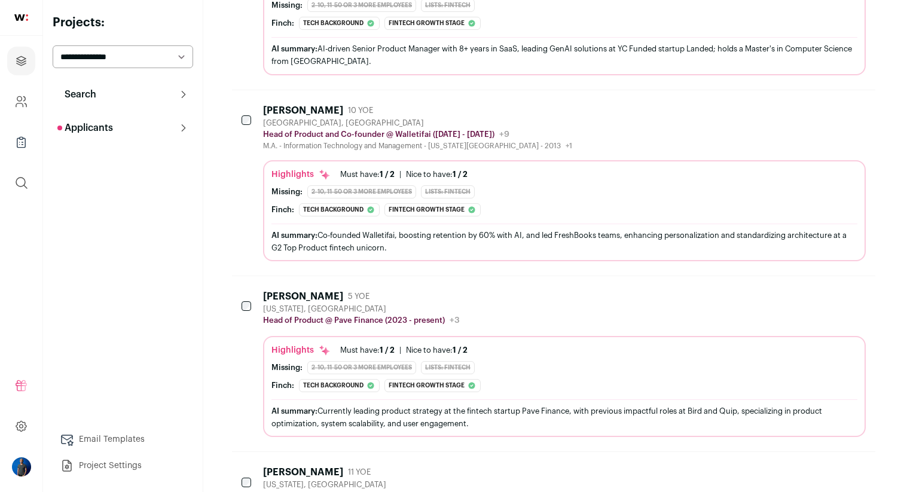
scroll to position [534, 0]
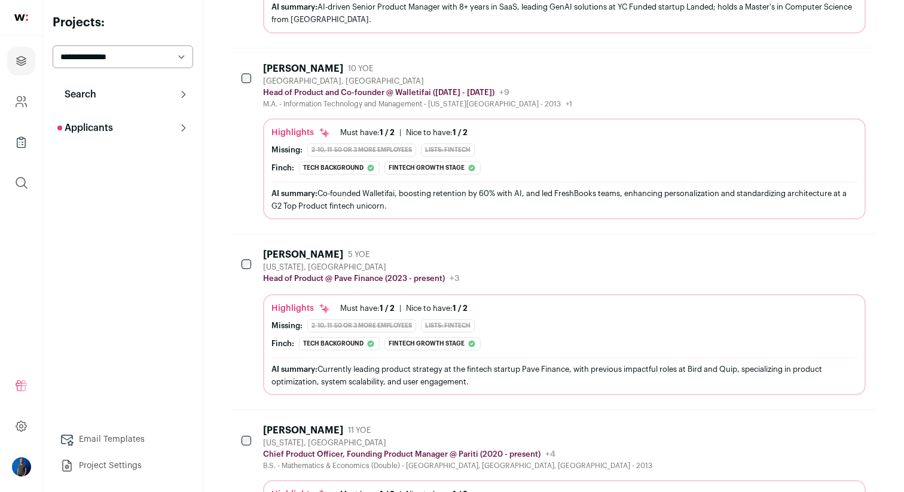
click at [277, 254] on div "Alison Zhang" at bounding box center [303, 255] width 80 height 12
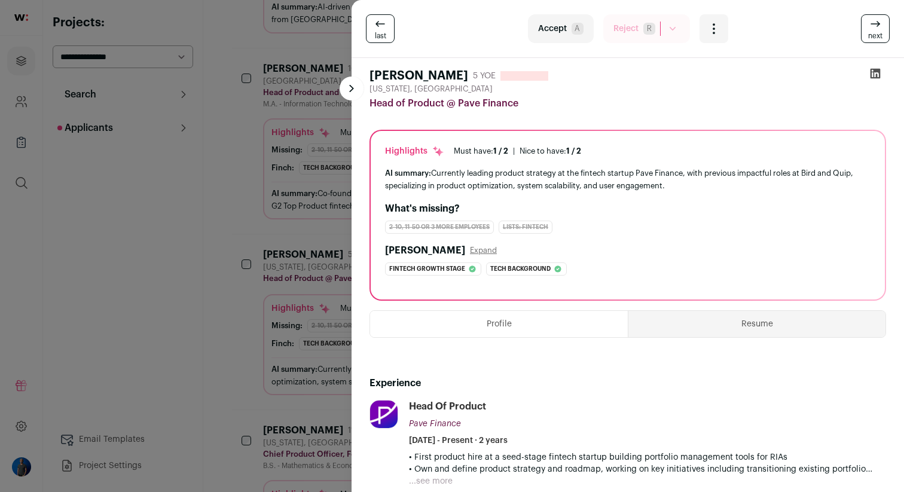
scroll to position [0, 0]
click at [871, 68] on icon at bounding box center [875, 74] width 12 height 12
click at [206, 149] on div "last Accept A Reject R You need to set default rejection reason in Project Sett…" at bounding box center [452, 246] width 904 height 492
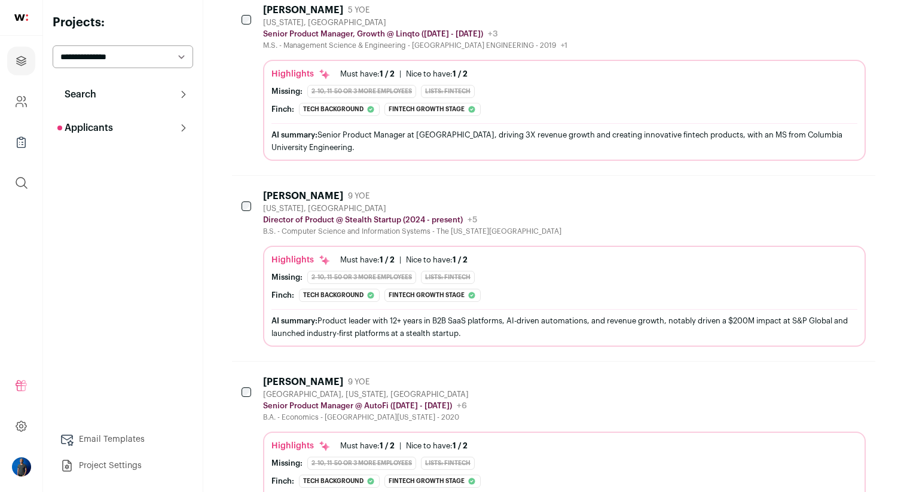
scroll to position [1573, 0]
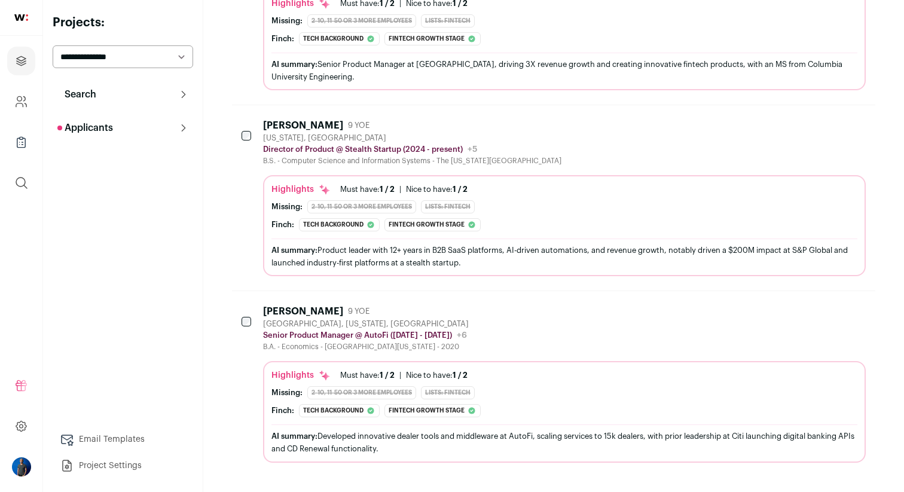
click at [340, 131] on div "Karan Kampani 9 YOE" at bounding box center [412, 126] width 298 height 12
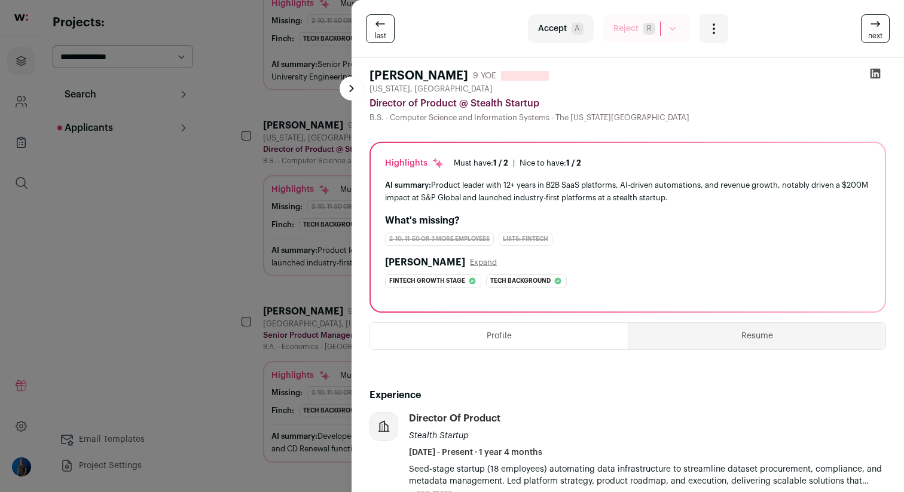
scroll to position [0, 0]
click at [874, 76] on icon at bounding box center [875, 74] width 12 height 12
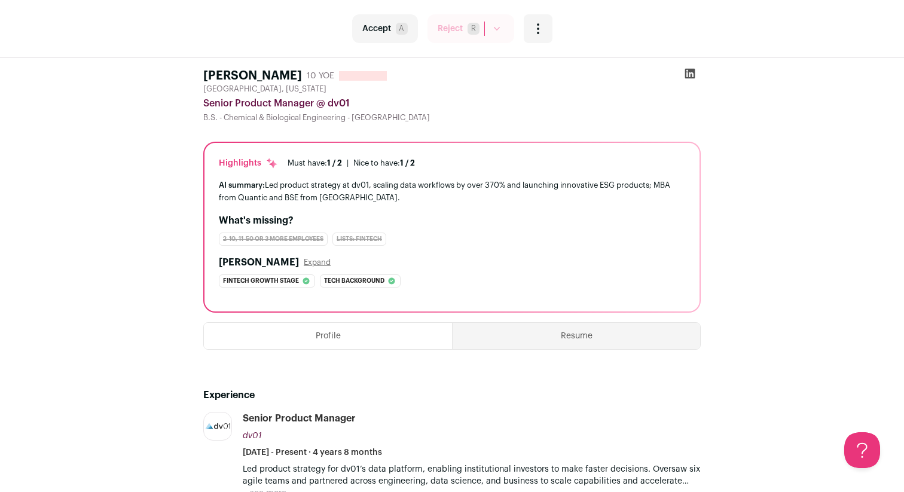
click at [692, 72] on icon at bounding box center [690, 74] width 12 height 12
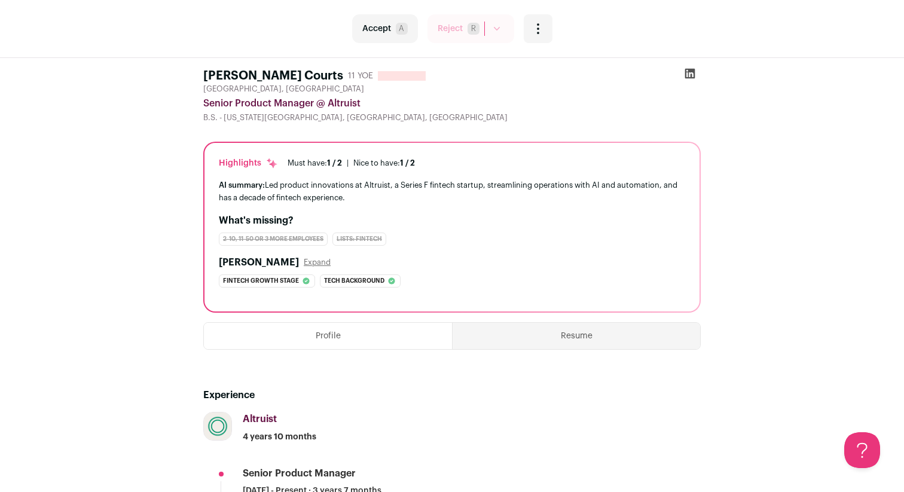
click at [687, 73] on icon at bounding box center [690, 74] width 12 height 12
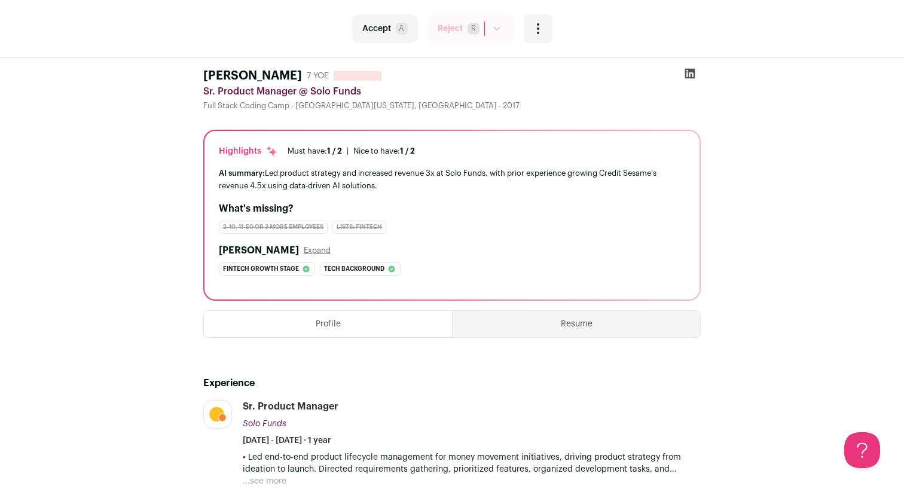
click at [687, 72] on icon at bounding box center [690, 74] width 12 height 12
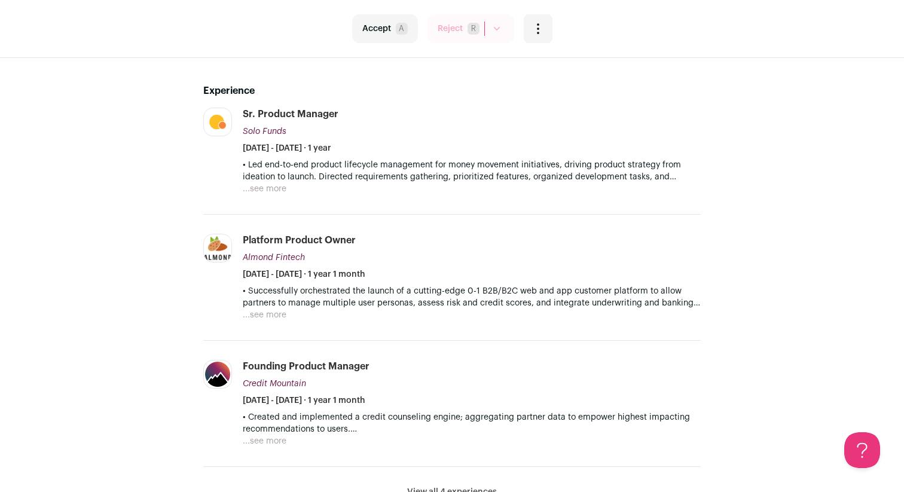
scroll to position [261, 0]
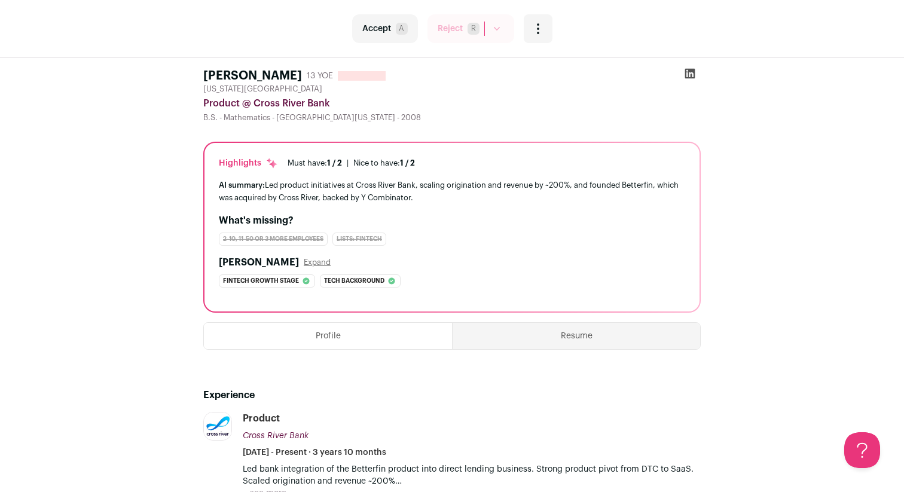
click at [691, 72] on icon at bounding box center [690, 74] width 10 height 10
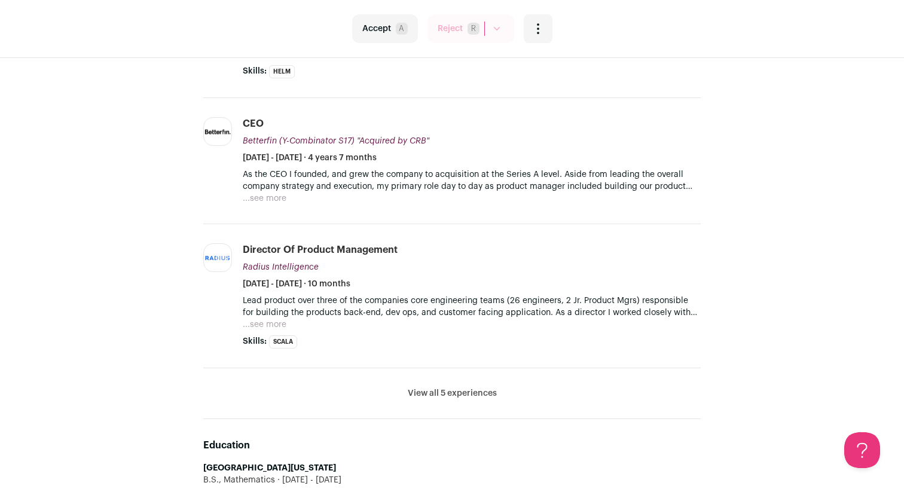
scroll to position [472, 0]
